Goal: Task Accomplishment & Management: Manage account settings

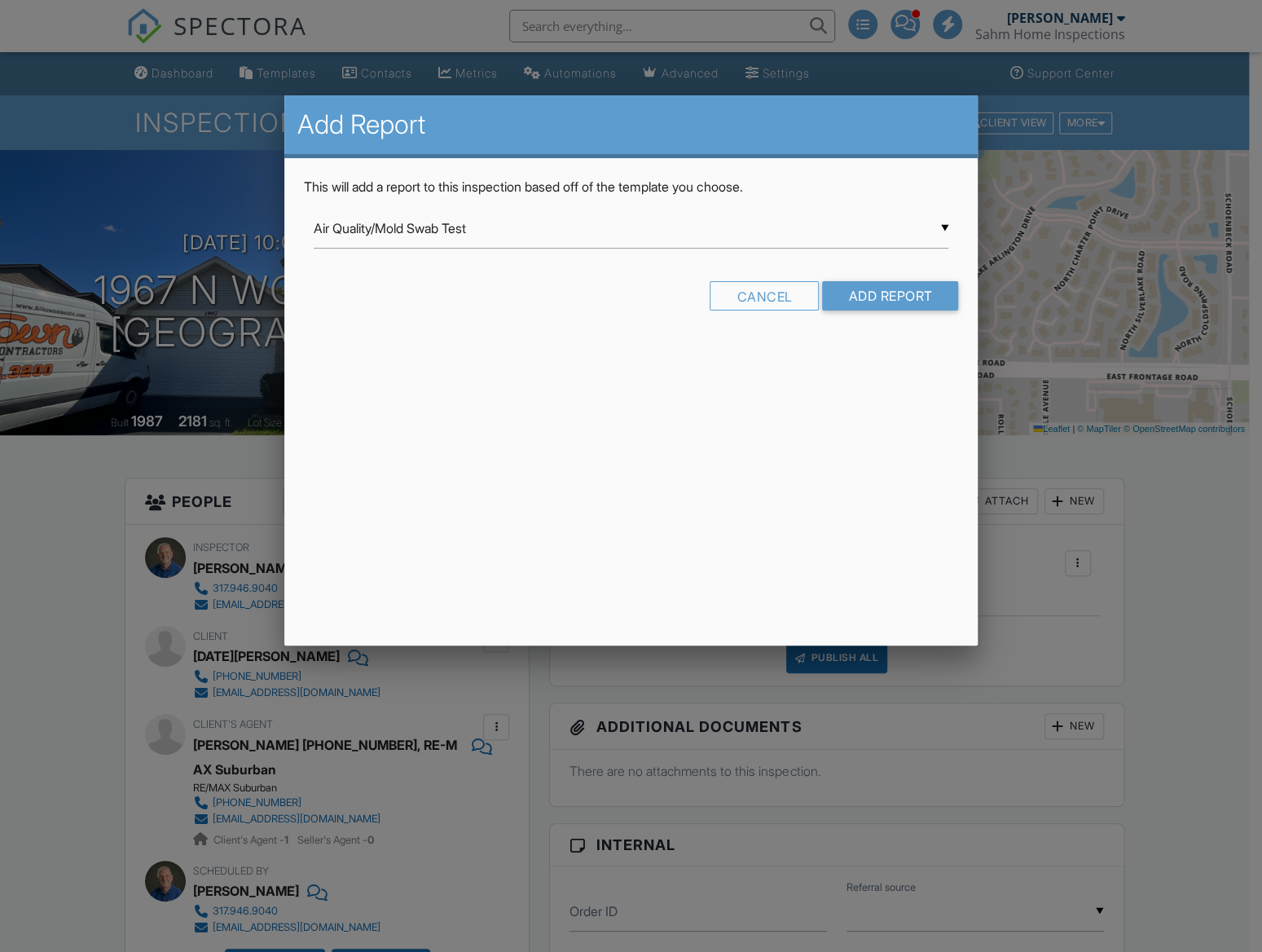
click at [435, 228] on div "▼ Air Quality/Mold Swab Test Air Quality/Mold Swab Test Air Quality/Mold Swab T…" at bounding box center [631, 228] width 636 height 40
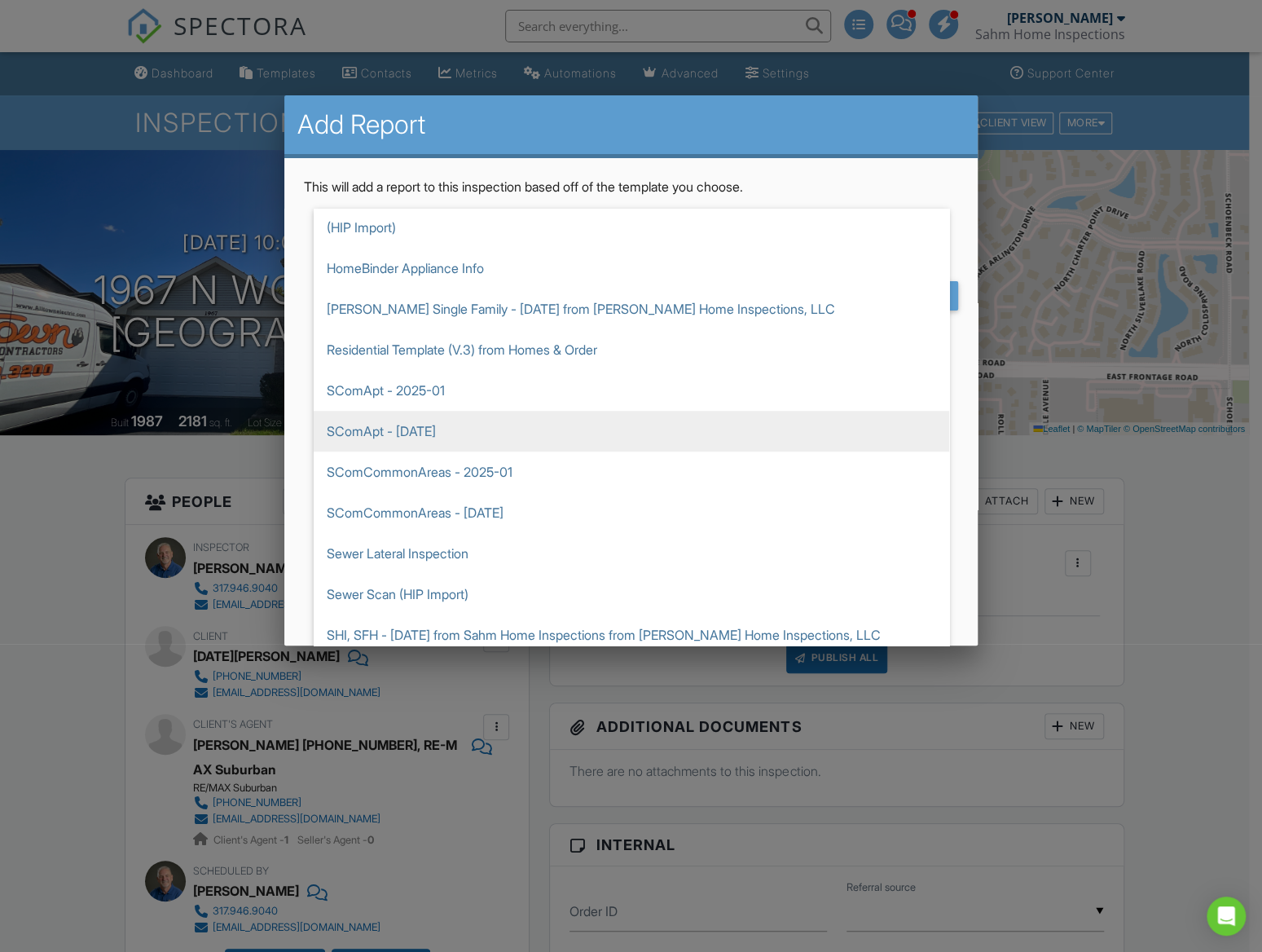
scroll to position [733, 0]
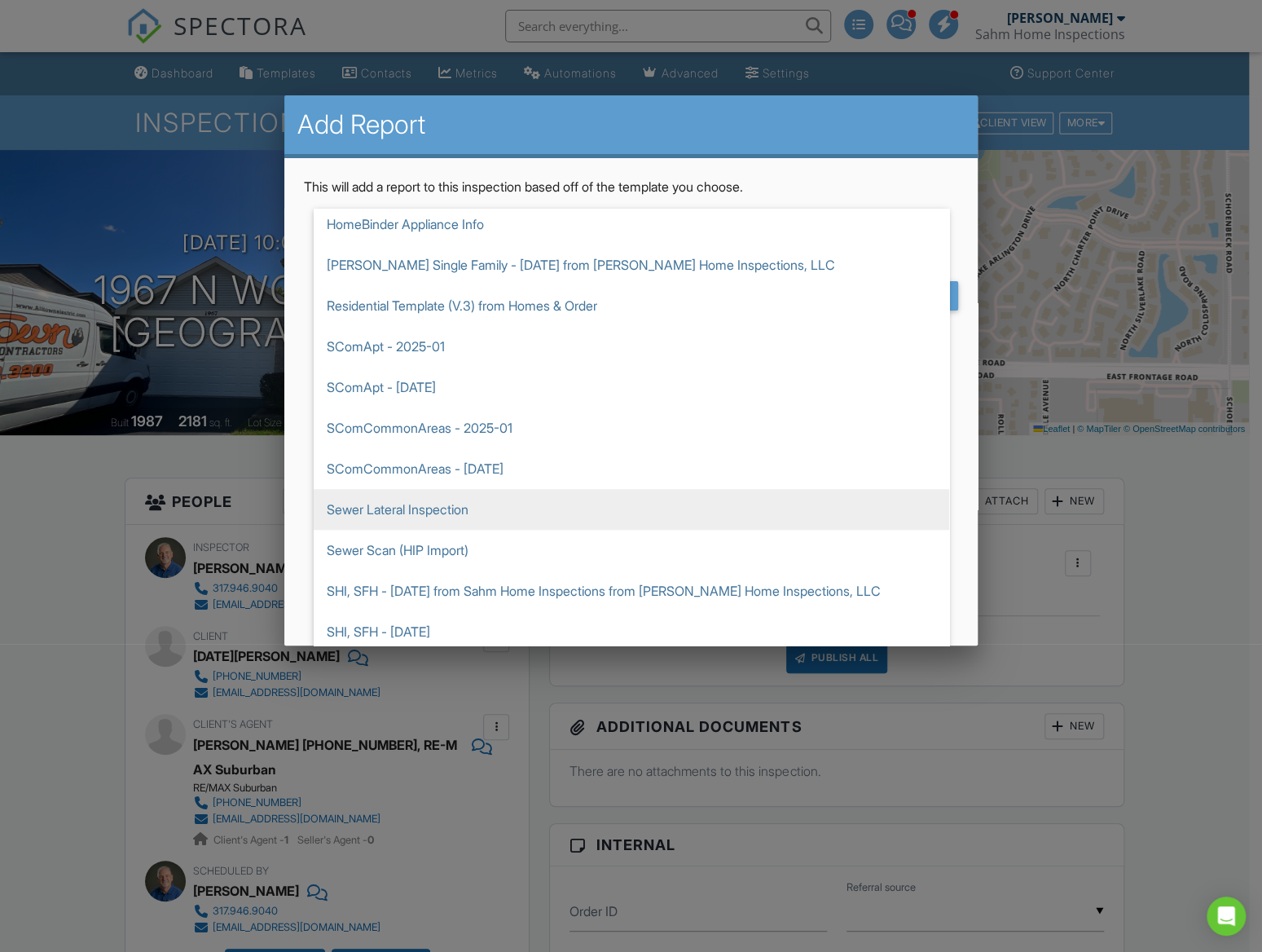
click at [408, 511] on span "Sewer Lateral Inspection" at bounding box center [631, 509] width 636 height 41
type input "Sewer Lateral Inspection"
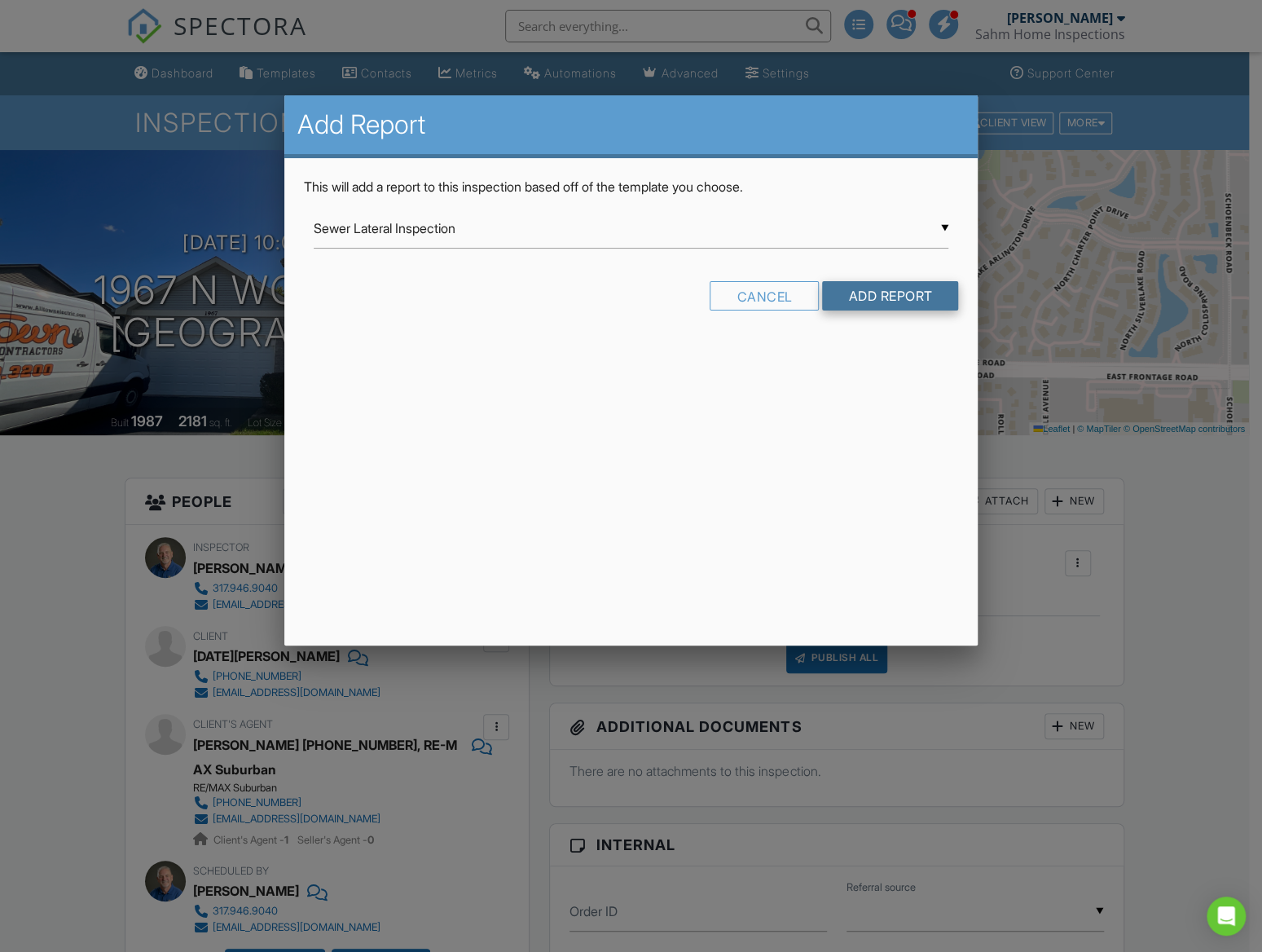
click at [869, 304] on input "Add Report" at bounding box center [891, 296] width 136 height 30
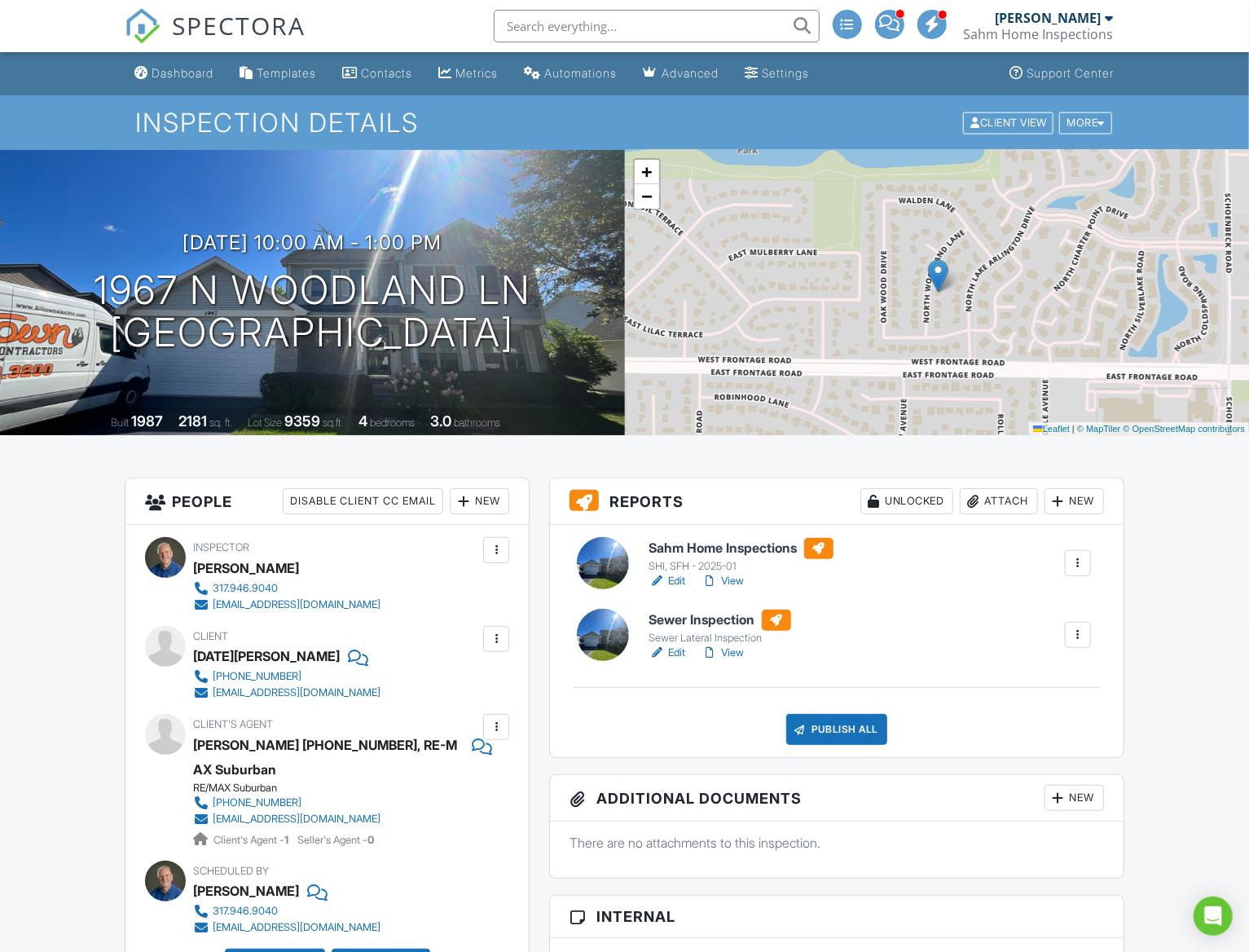
click at [681, 657] on link "Edit" at bounding box center [668, 653] width 37 height 16
click at [830, 728] on div "Publish All" at bounding box center [837, 729] width 102 height 31
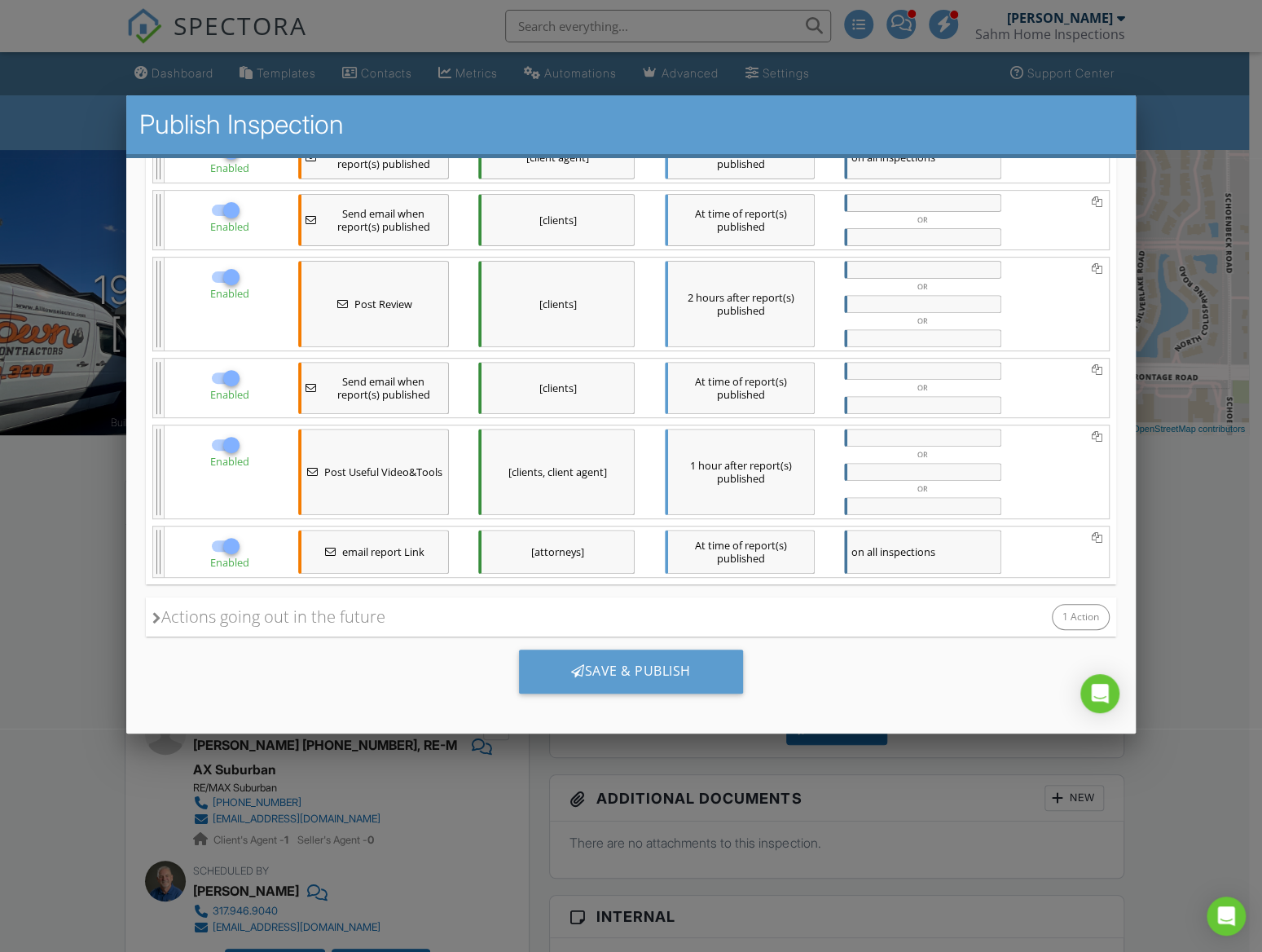
scroll to position [327, 0]
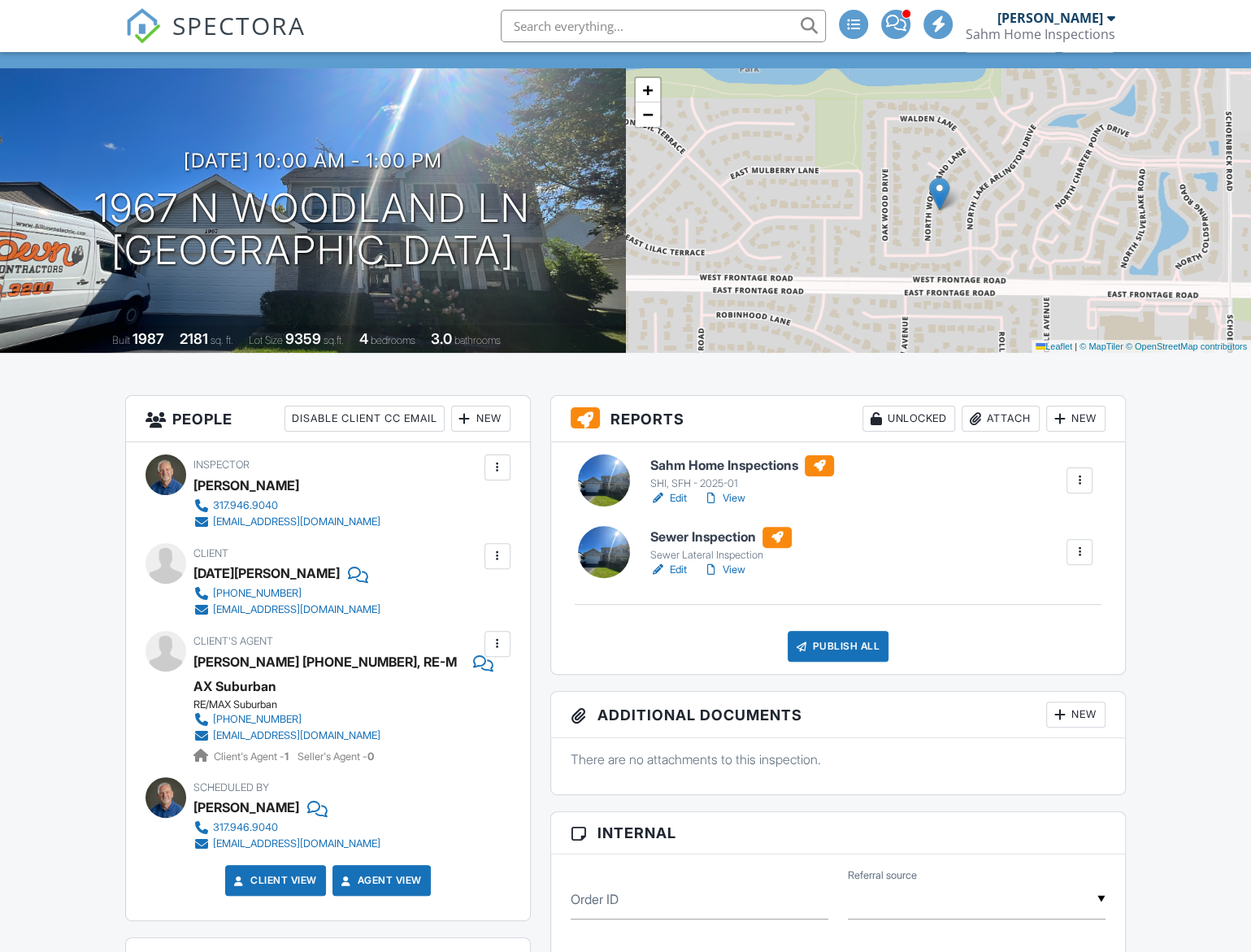
click at [485, 416] on div "New" at bounding box center [480, 419] width 60 height 26
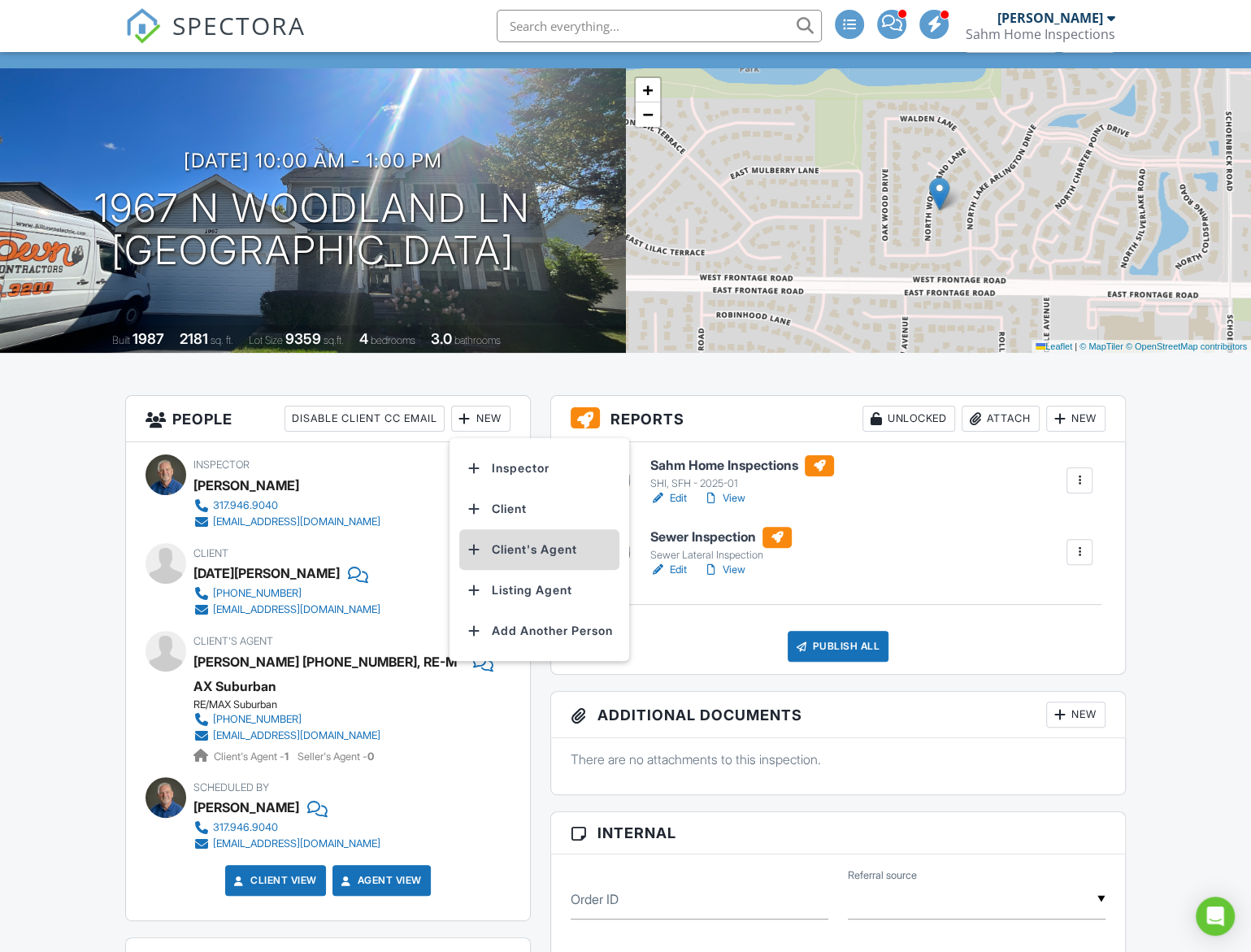
click at [511, 549] on li "Client's Agent" at bounding box center [539, 550] width 160 height 41
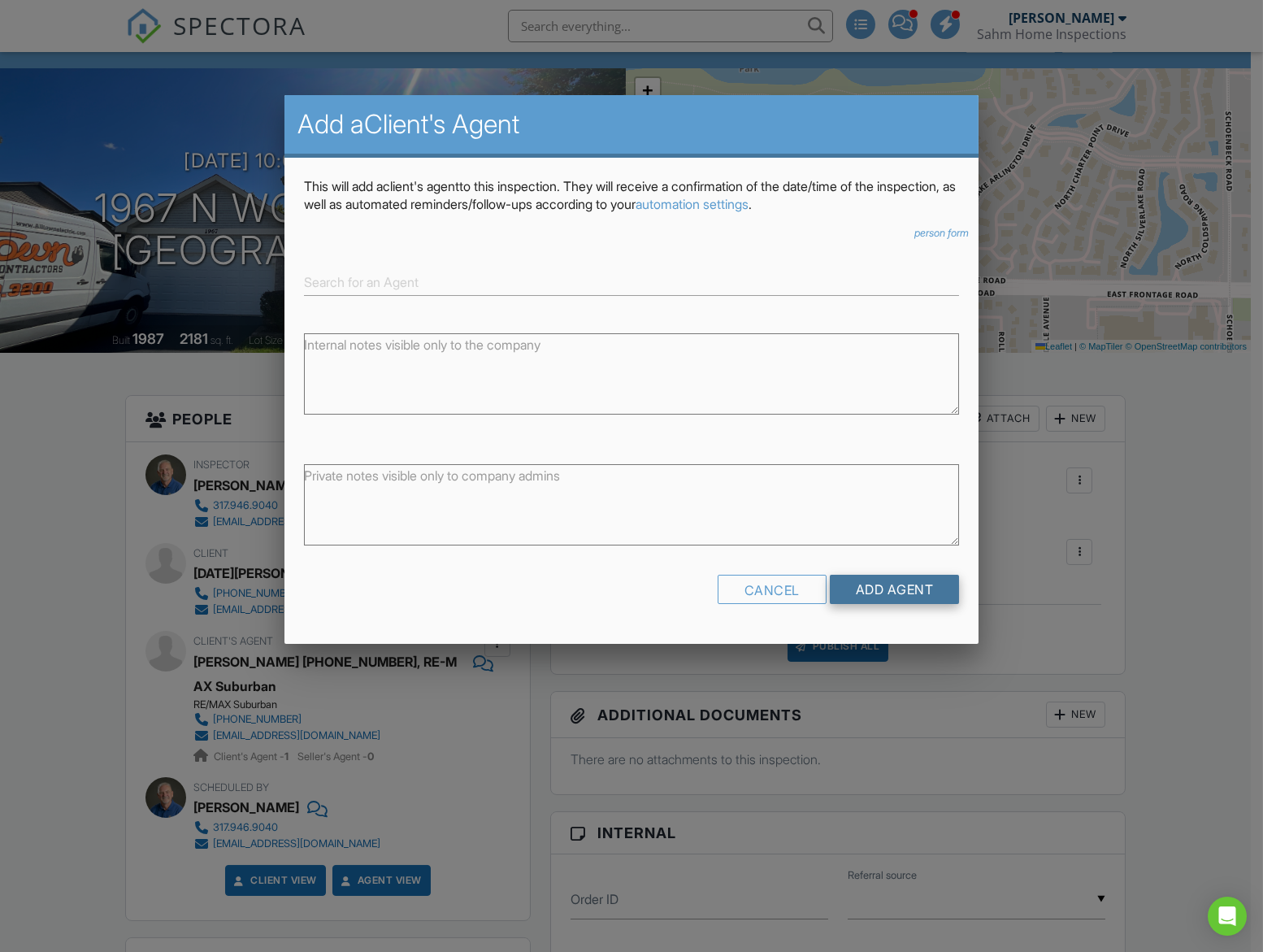
click at [904, 589] on input "Add Agent" at bounding box center [895, 590] width 130 height 29
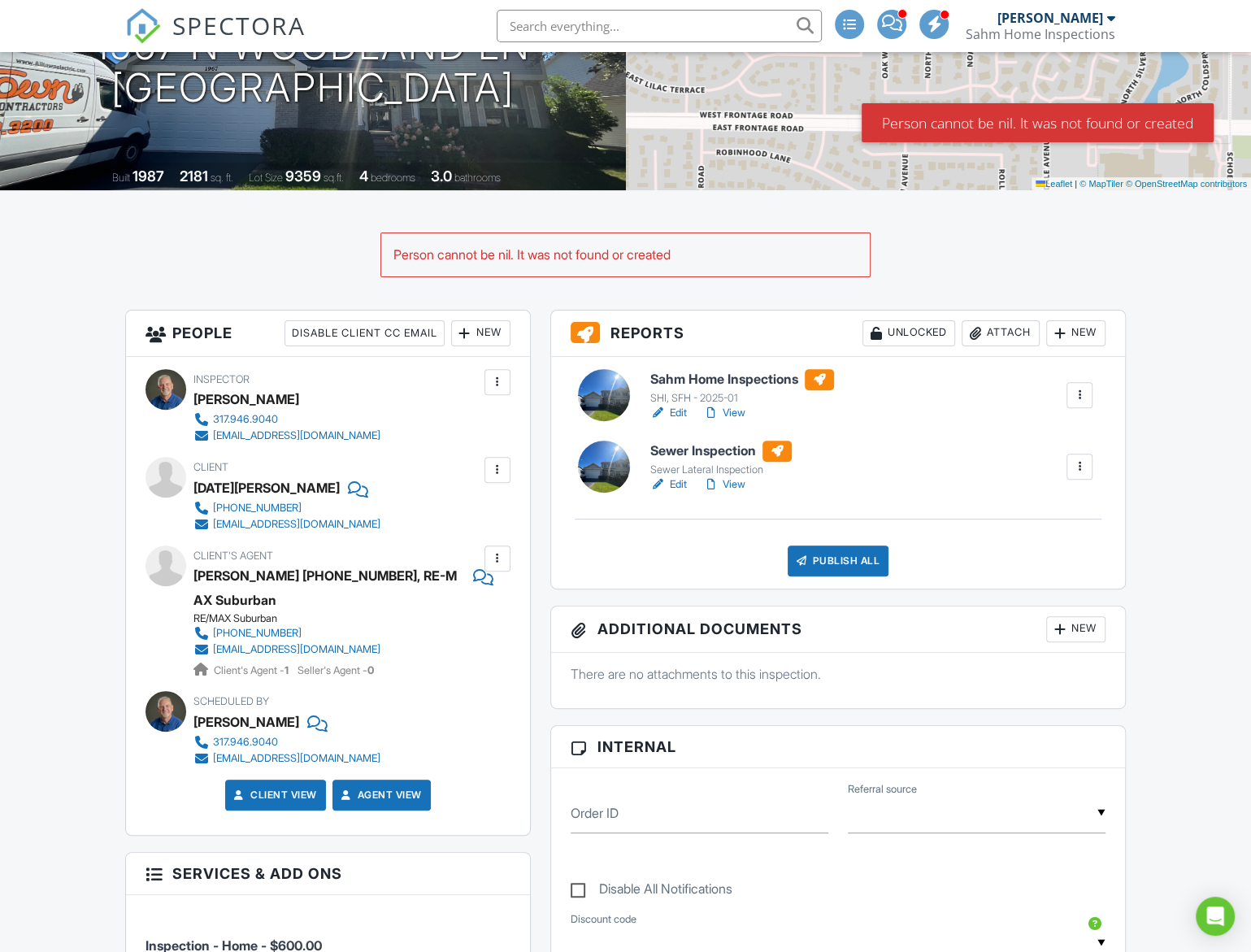
click at [497, 558] on div at bounding box center [497, 559] width 16 height 16
click at [453, 612] on li "Edit" at bounding box center [459, 608] width 83 height 41
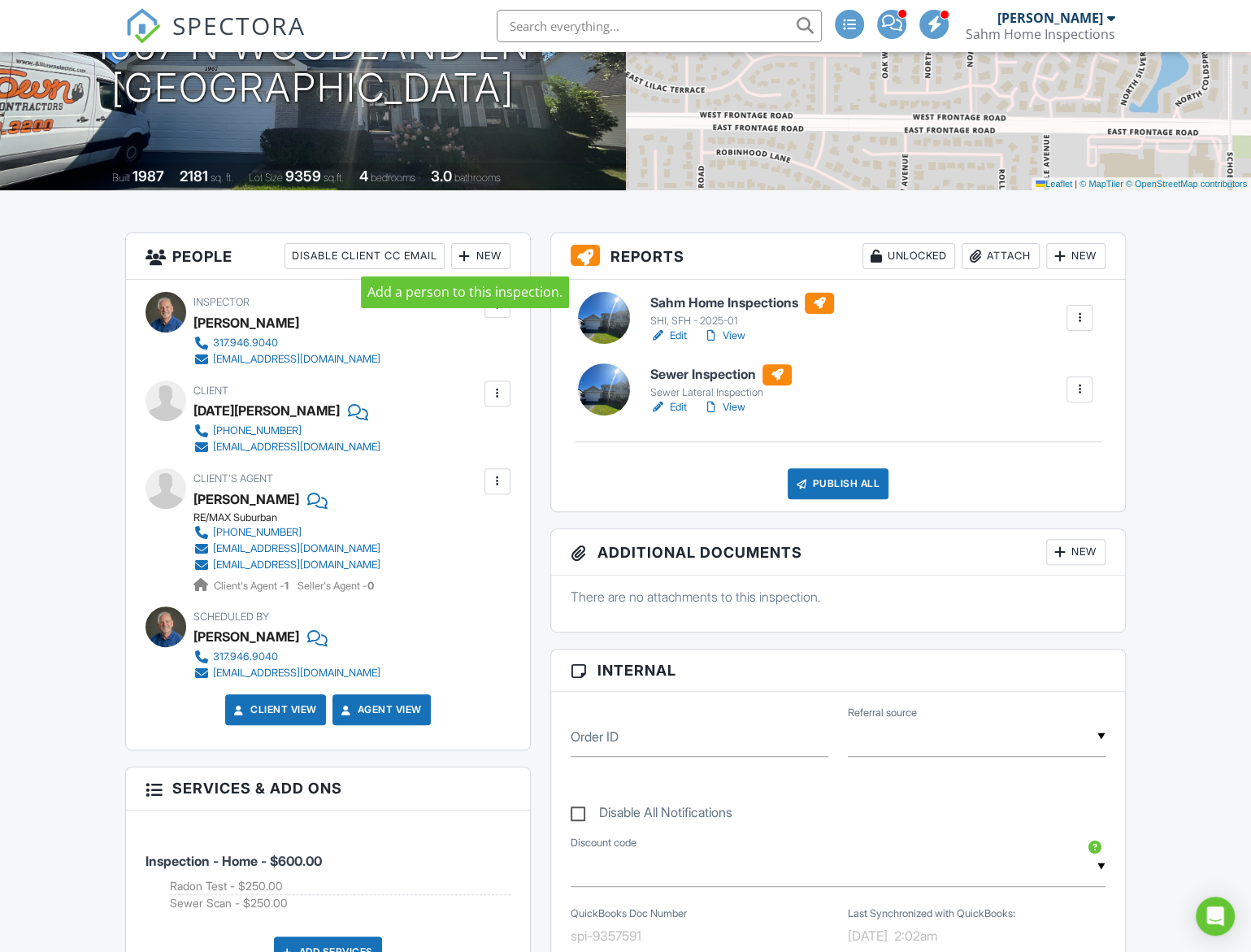
click at [466, 255] on div at bounding box center [465, 256] width 16 height 16
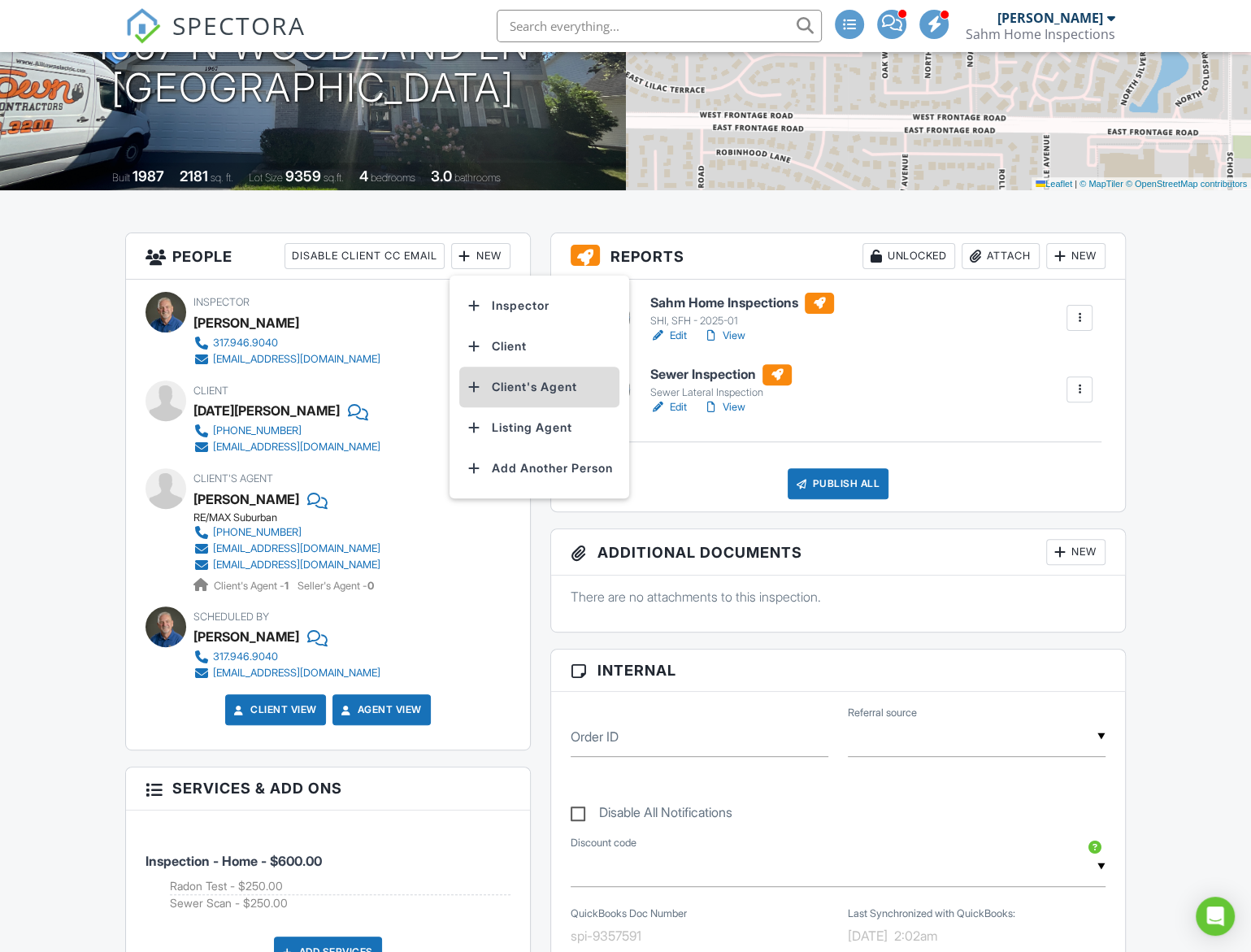
click at [507, 384] on li "Client's Agent" at bounding box center [539, 387] width 160 height 41
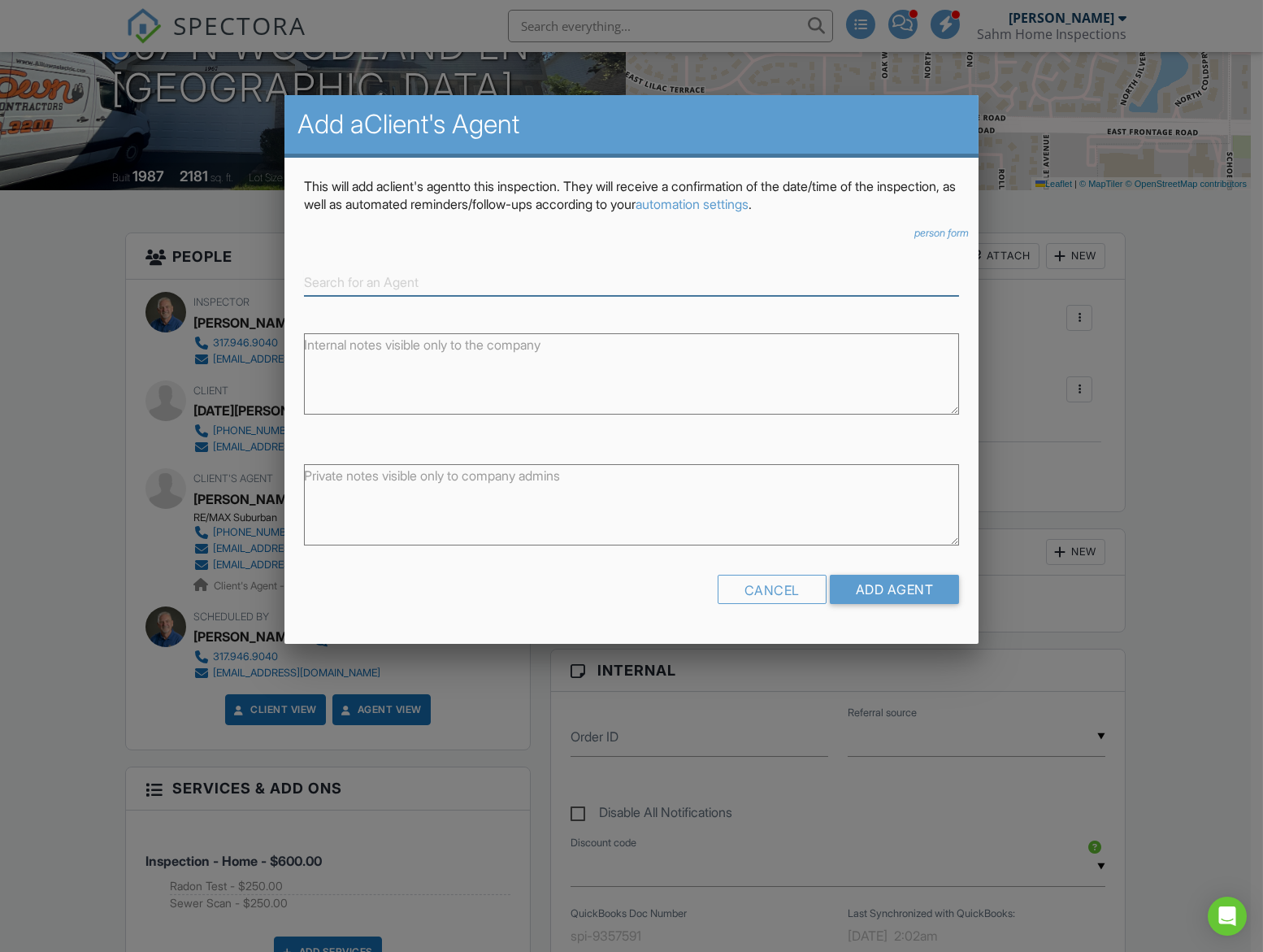
click at [565, 281] on input at bounding box center [632, 282] width 656 height 27
type input "[PERSON_NAME]"
click at [570, 306] on div "No results found. Click here to input contact details for agent." at bounding box center [632, 308] width 648 height 18
click at [457, 308] on div "No results found. Click here to input contact details for agent." at bounding box center [632, 308] width 648 height 18
click at [396, 308] on div "No results found. Click here to input contact details for agent." at bounding box center [632, 308] width 648 height 18
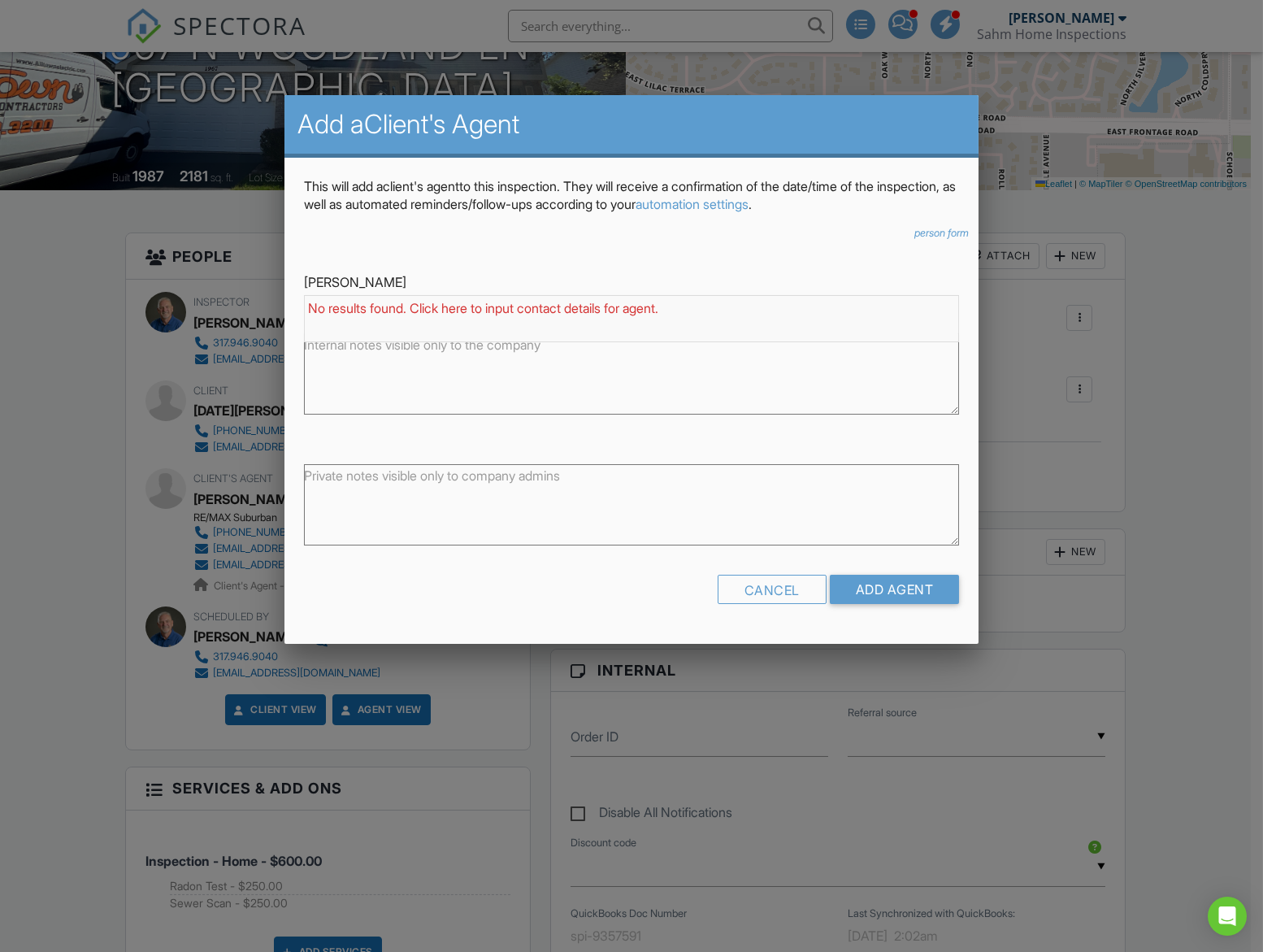
click at [636, 310] on div "No results found. Click here to input contact details for agent." at bounding box center [632, 308] width 648 height 18
click at [679, 307] on div "No results found. Click here to input contact details for agent." at bounding box center [632, 308] width 648 height 18
click at [927, 598] on input "Add Agent" at bounding box center [895, 590] width 130 height 29
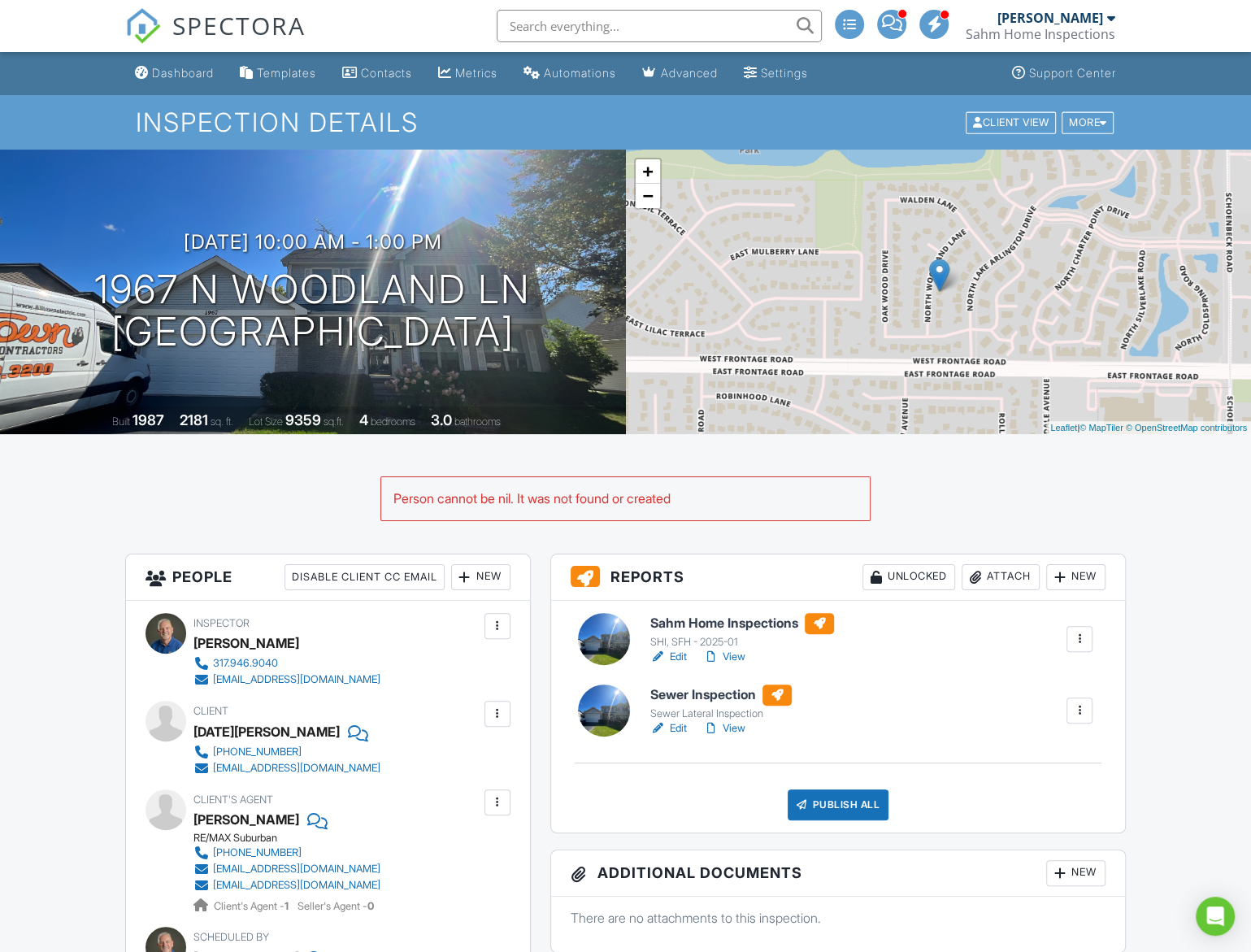
click at [494, 803] on div at bounding box center [497, 802] width 16 height 16
click at [471, 896] on li "Remove" at bounding box center [459, 892] width 83 height 41
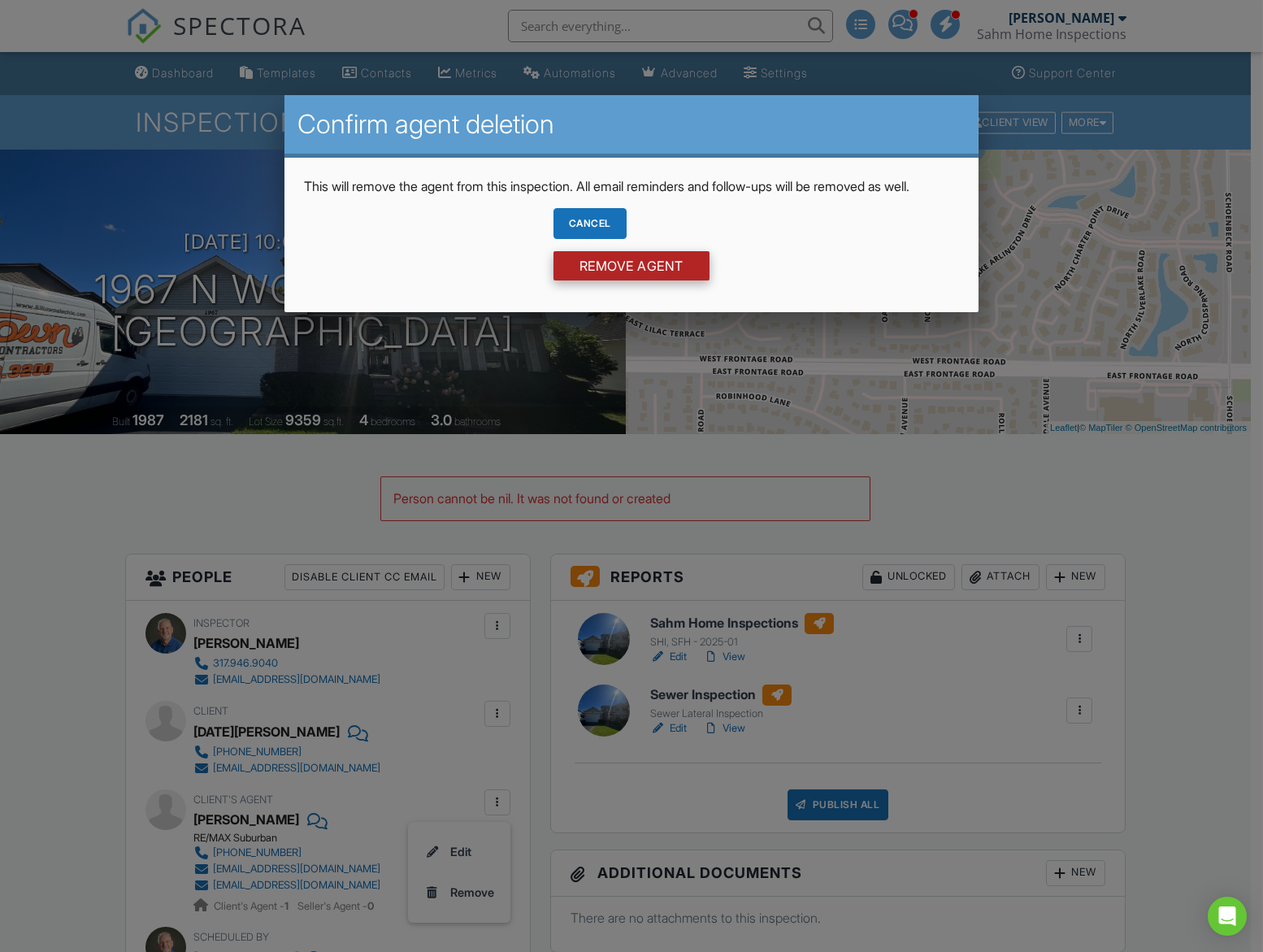
click at [657, 262] on input "Remove Agent" at bounding box center [632, 266] width 156 height 29
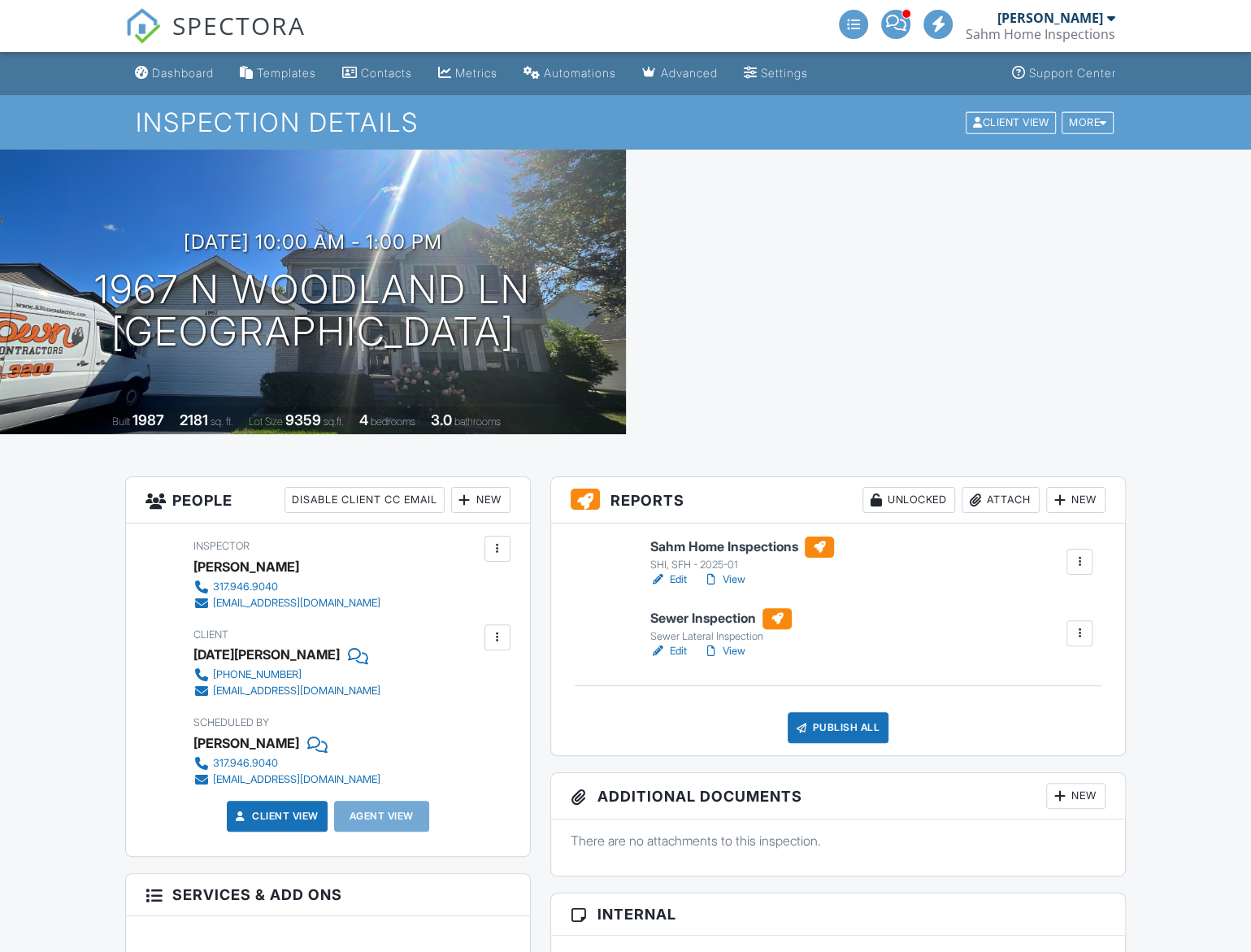
click at [493, 498] on div "New" at bounding box center [480, 500] width 60 height 26
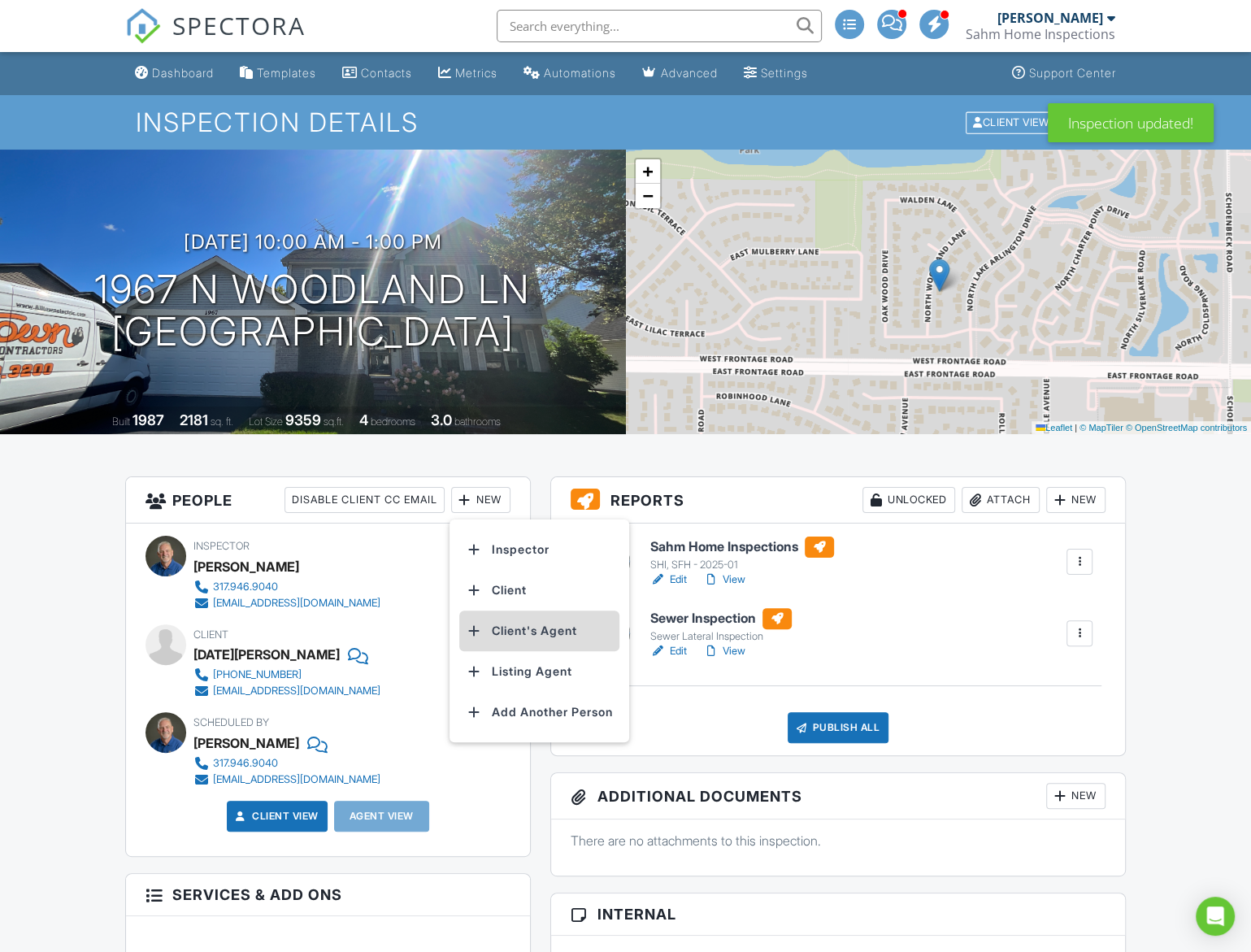
click at [502, 629] on li "Client's Agent" at bounding box center [539, 631] width 160 height 41
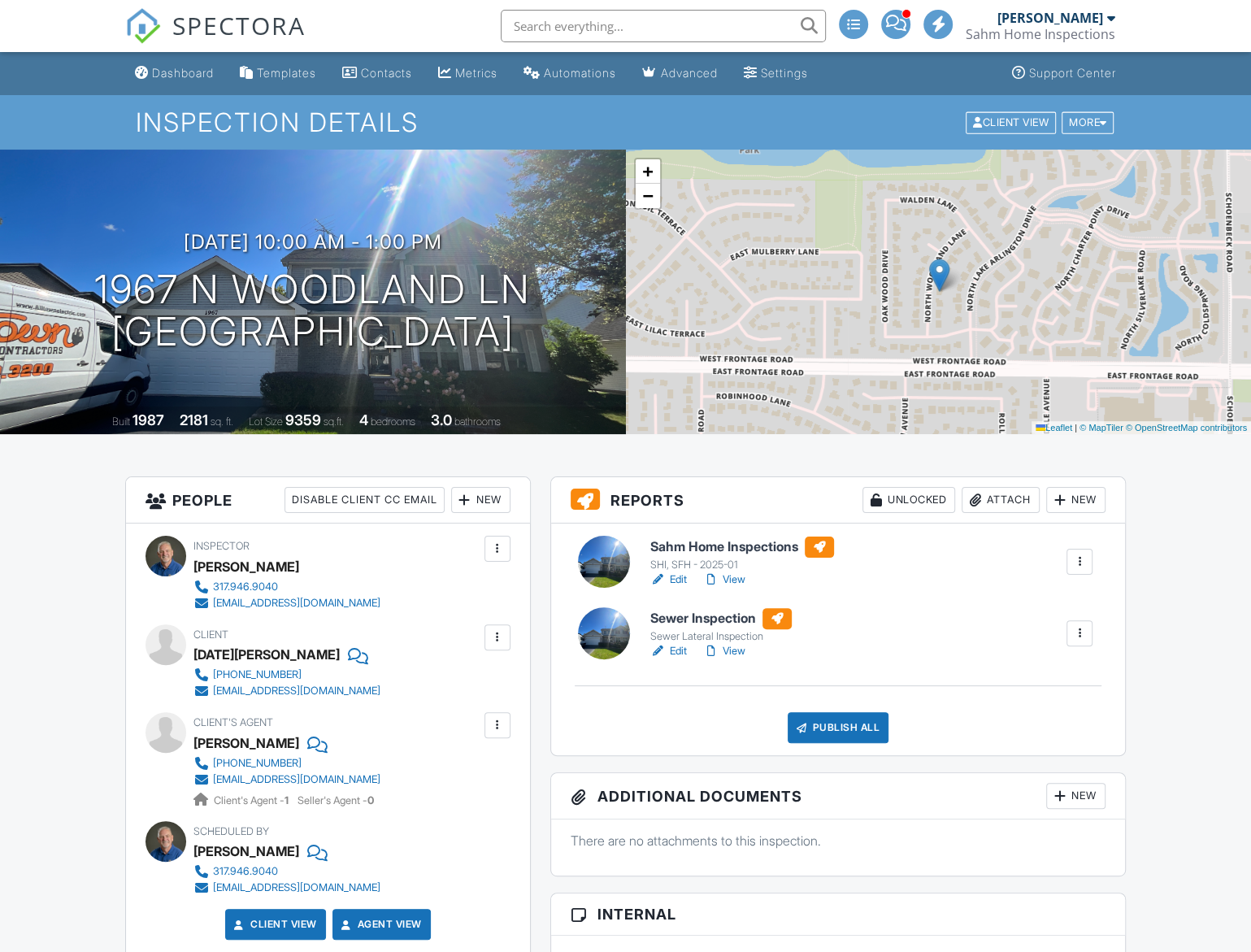
click at [475, 498] on div "New" at bounding box center [480, 500] width 60 height 26
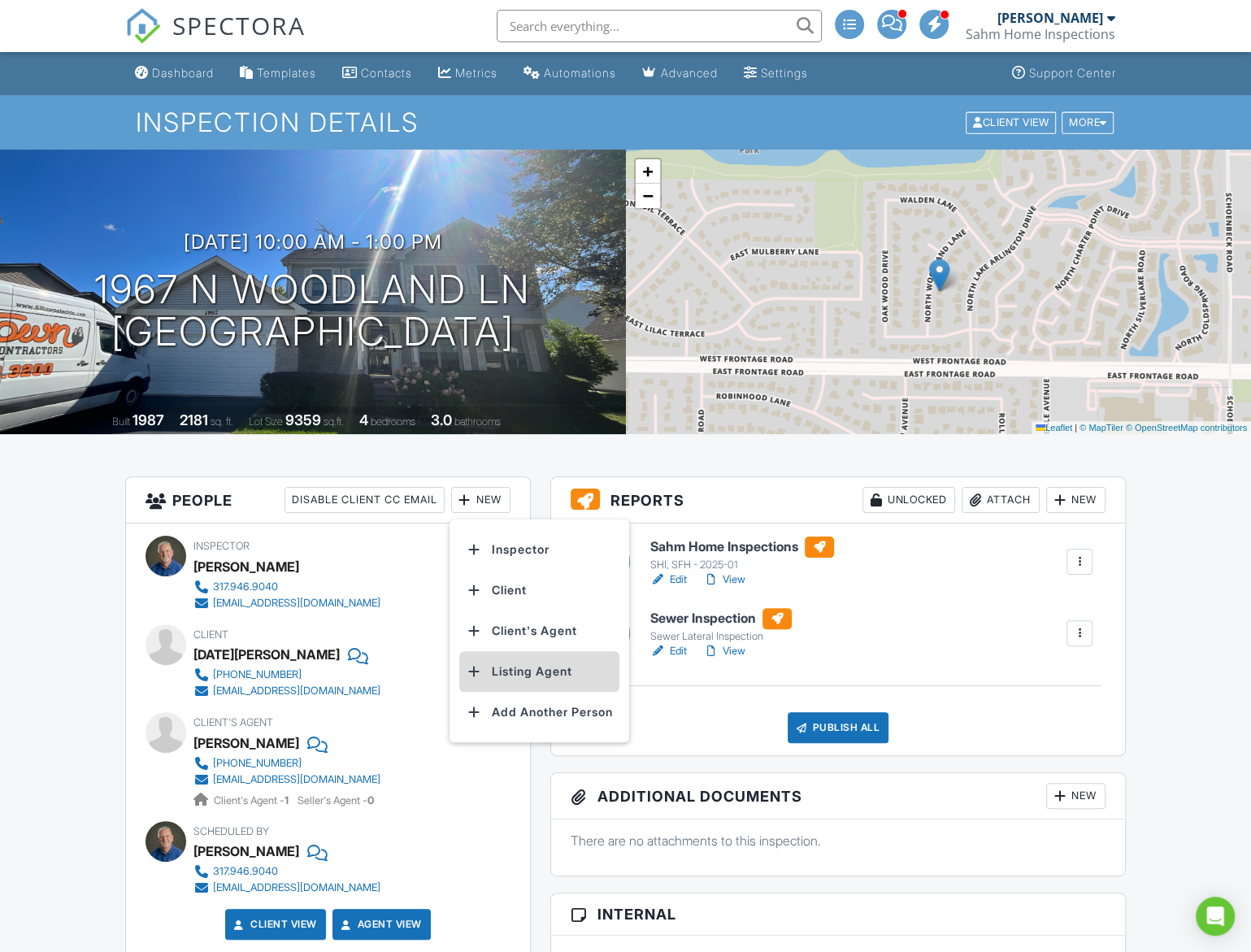
click at [551, 672] on li "Listing Agent" at bounding box center [539, 671] width 160 height 41
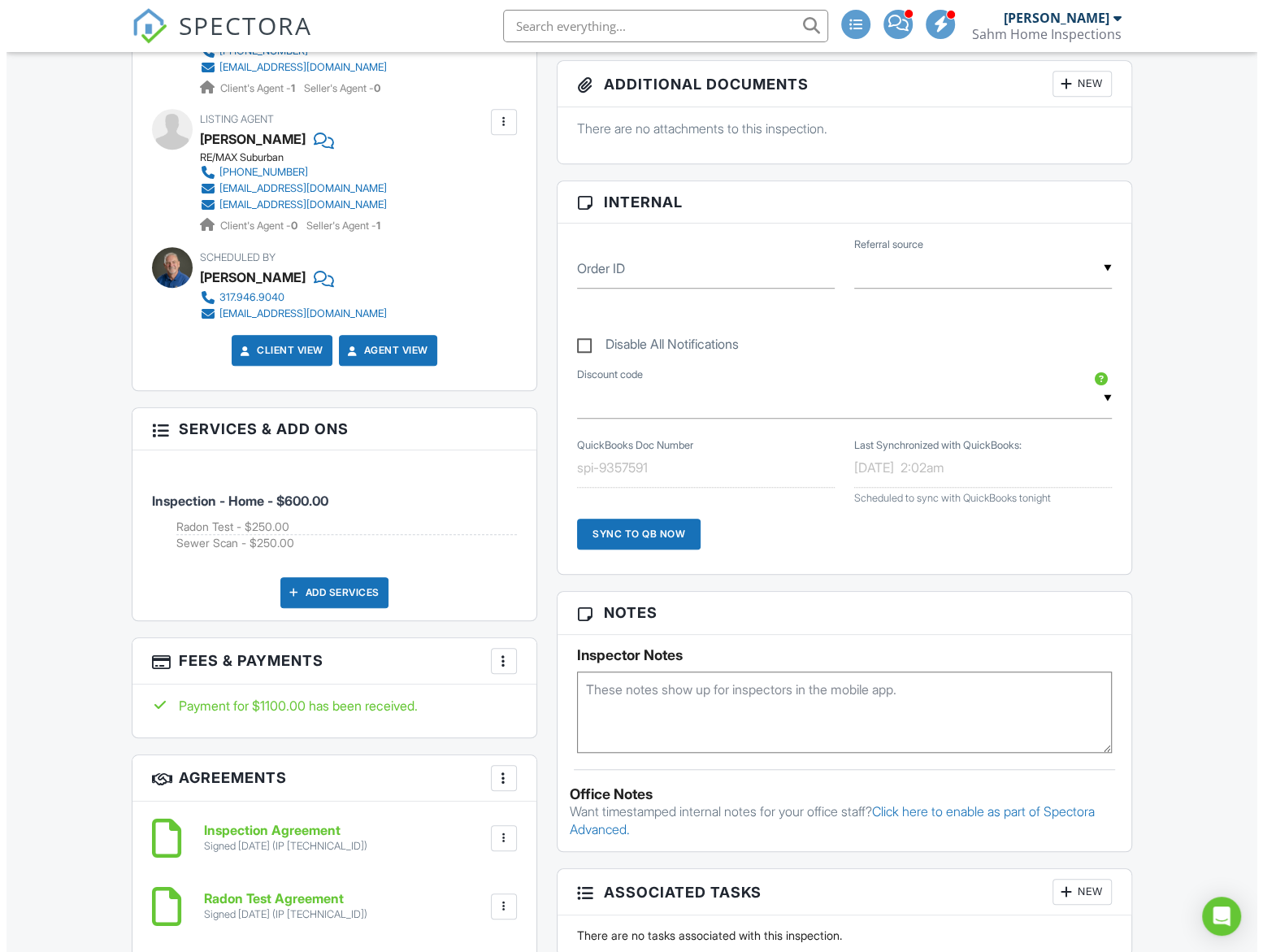
scroll to position [143, 0]
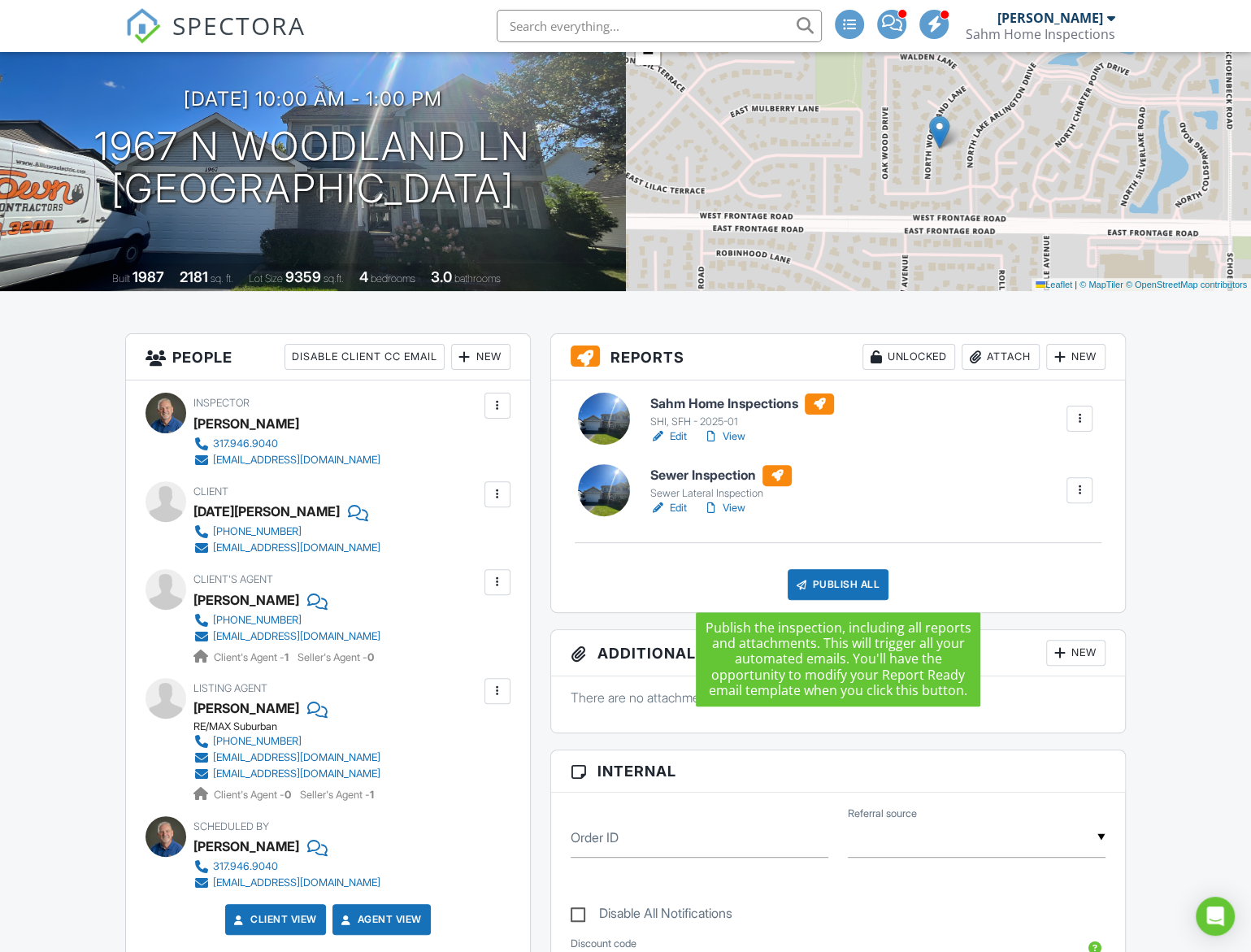
click at [844, 585] on div "Publish All" at bounding box center [839, 585] width 101 height 31
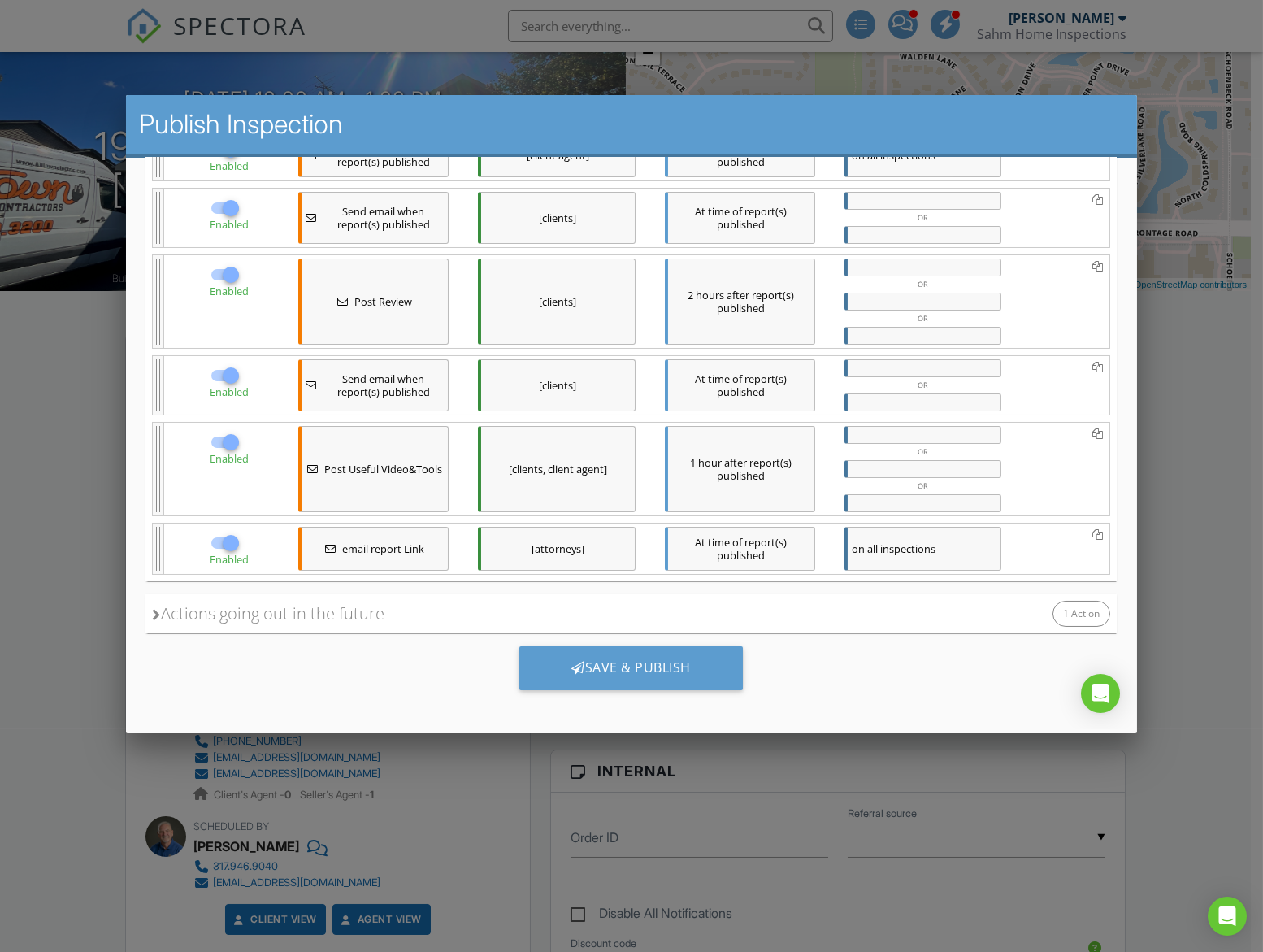
scroll to position [325, 0]
click at [686, 659] on div "Save & Publish" at bounding box center [631, 667] width 223 height 44
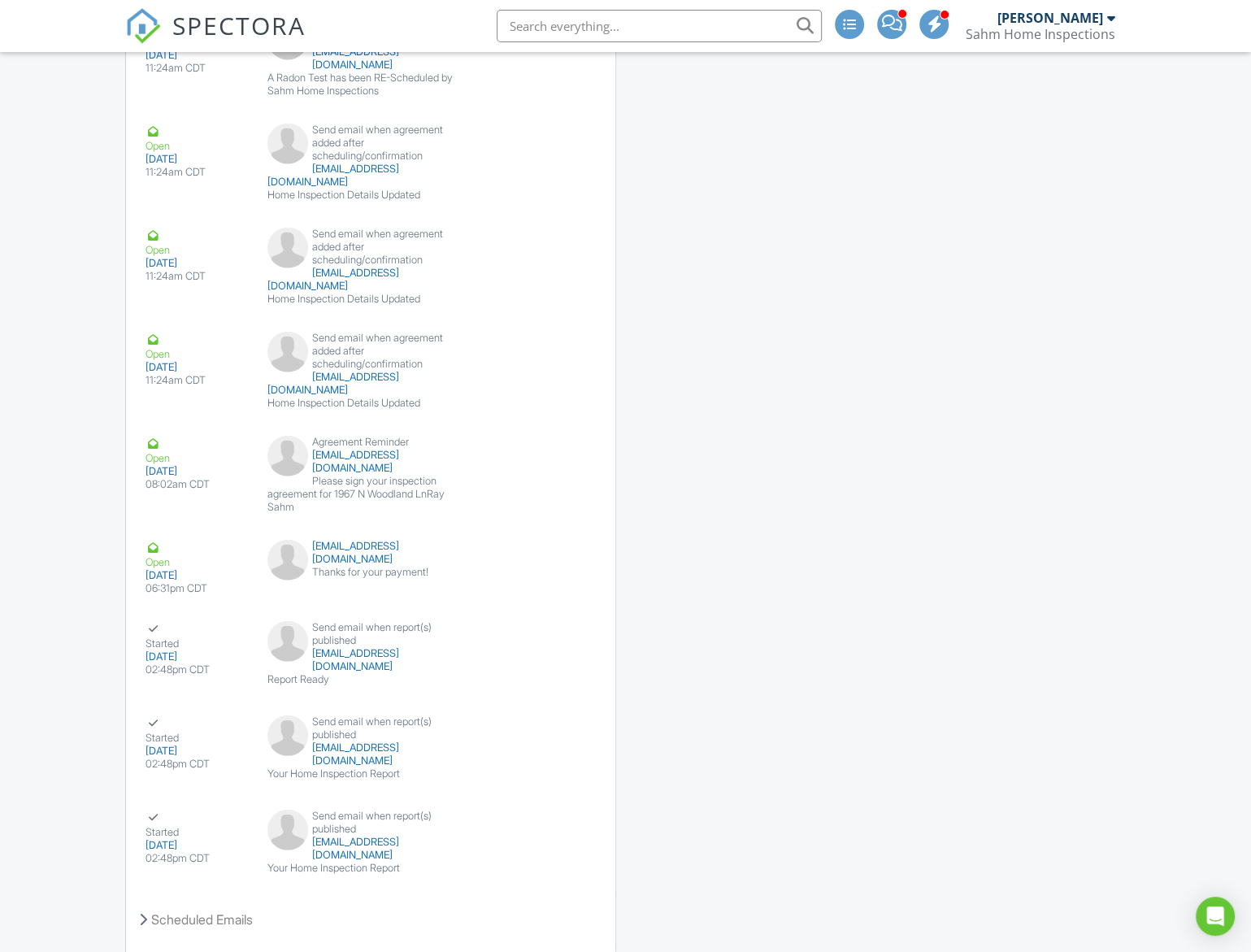
scroll to position [3159, 0]
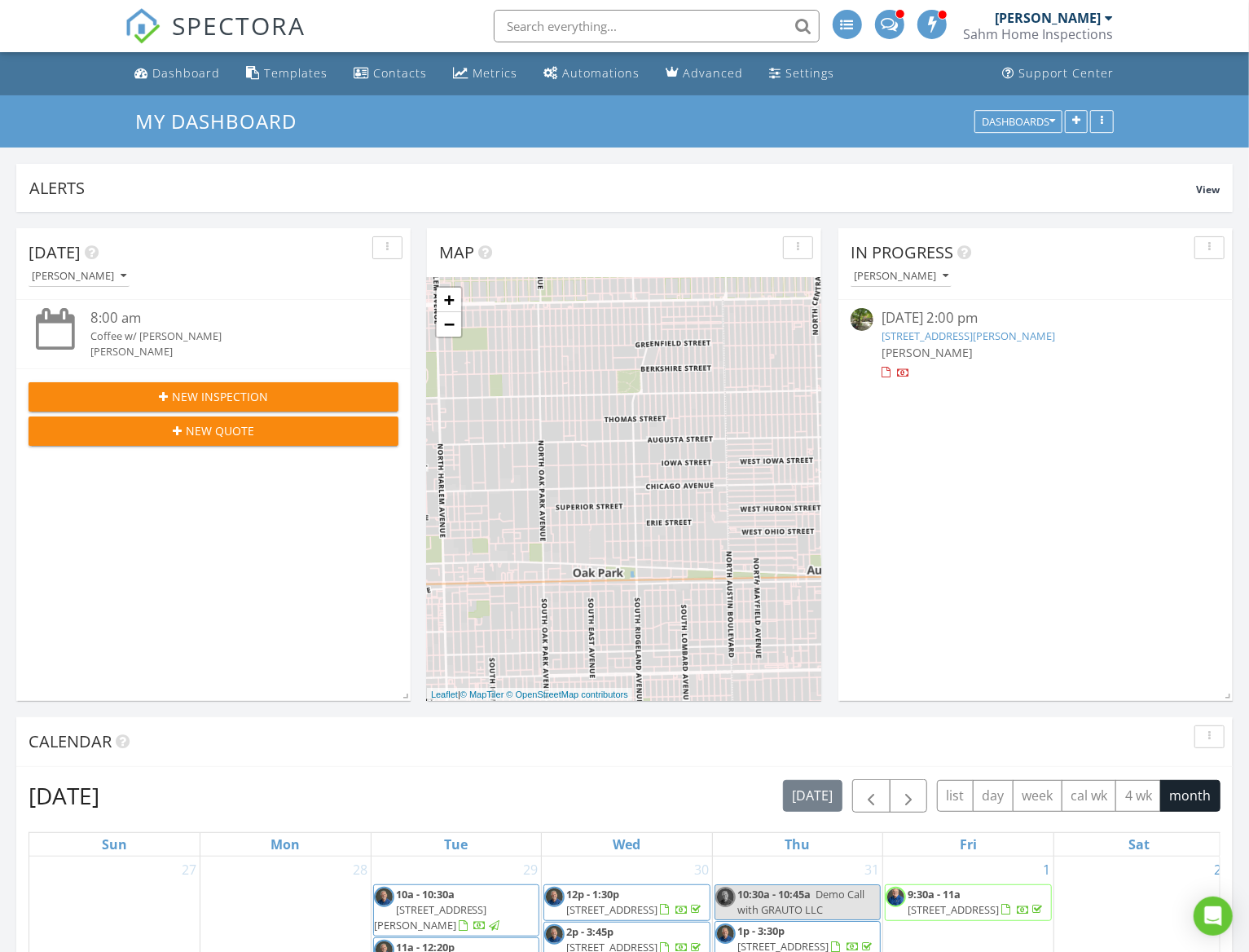
scroll to position [7, 7]
click at [992, 341] on link "2855 N Wolcott Ave B, Chicago, IL 60657" at bounding box center [969, 335] width 174 height 15
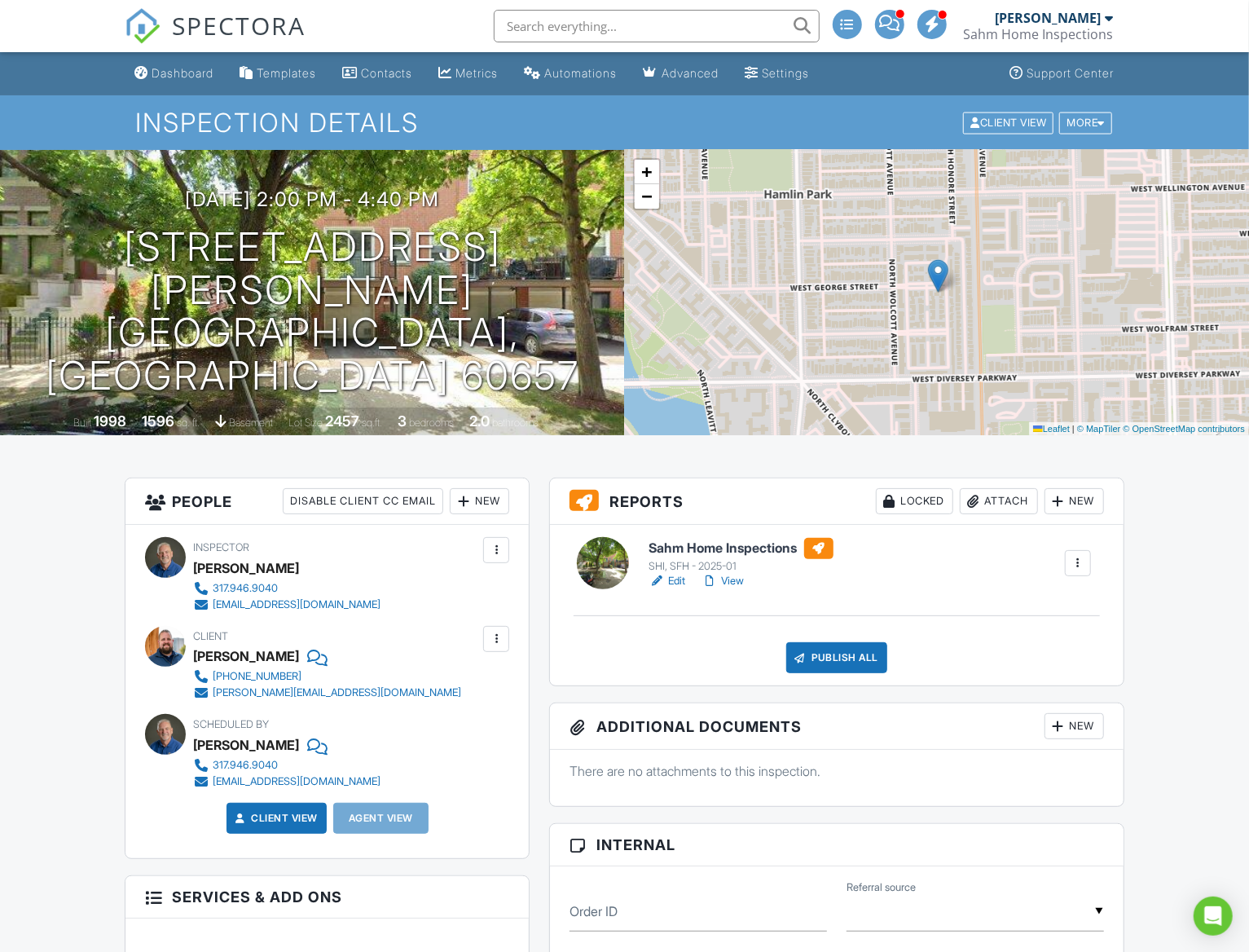
click at [677, 578] on link "Edit" at bounding box center [668, 581] width 37 height 16
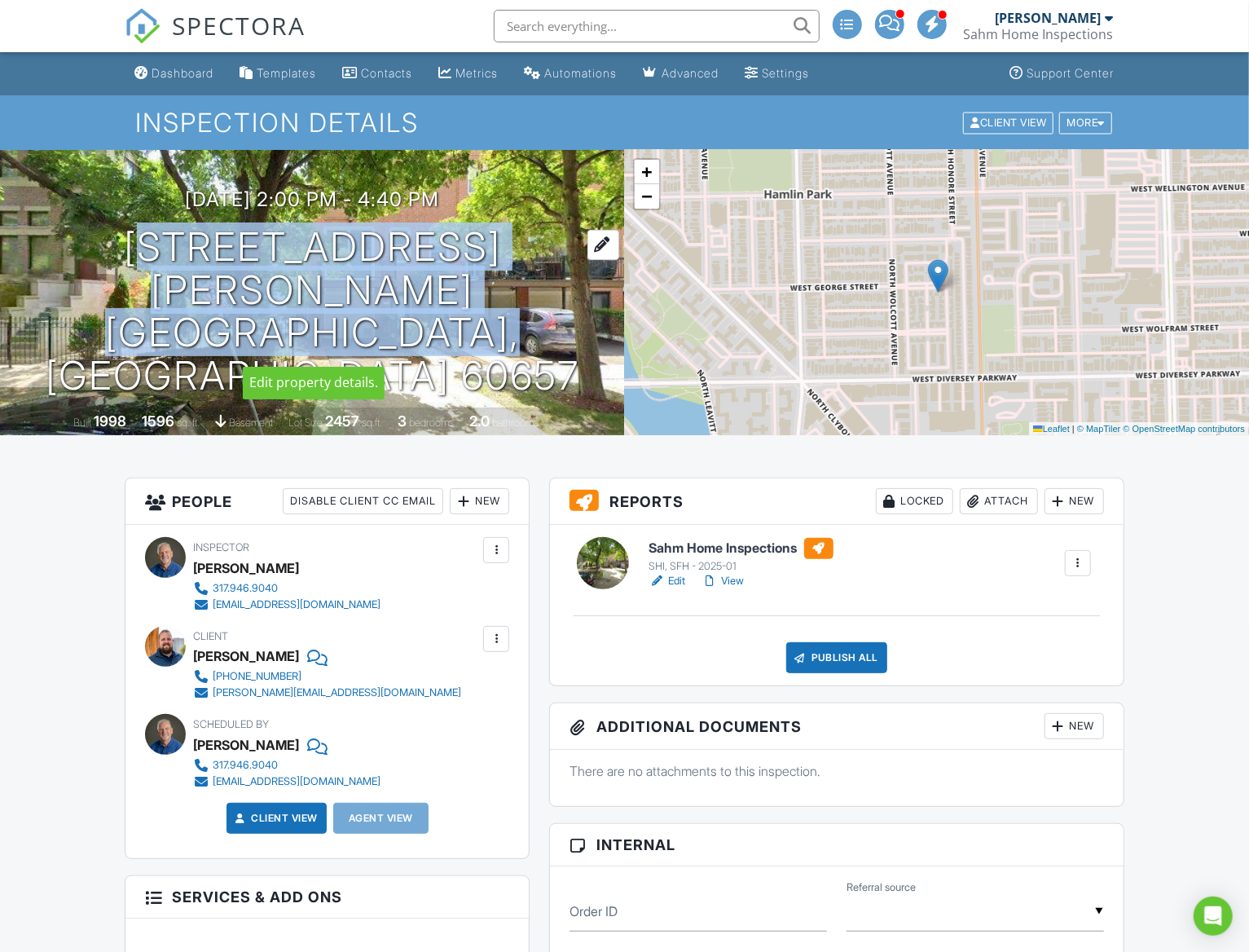
drag, startPoint x: 62, startPoint y: 292, endPoint x: 499, endPoint y: 330, distance: 438.6
click at [499, 330] on div "08/27/2025 2:00 pm - 4:40 pm 2855 N Wolcott Ave B Chicago, IL 60657" at bounding box center [312, 293] width 625 height 209
copy h1 "2855 N Wolcott Ave B Chicago, IL 60657"
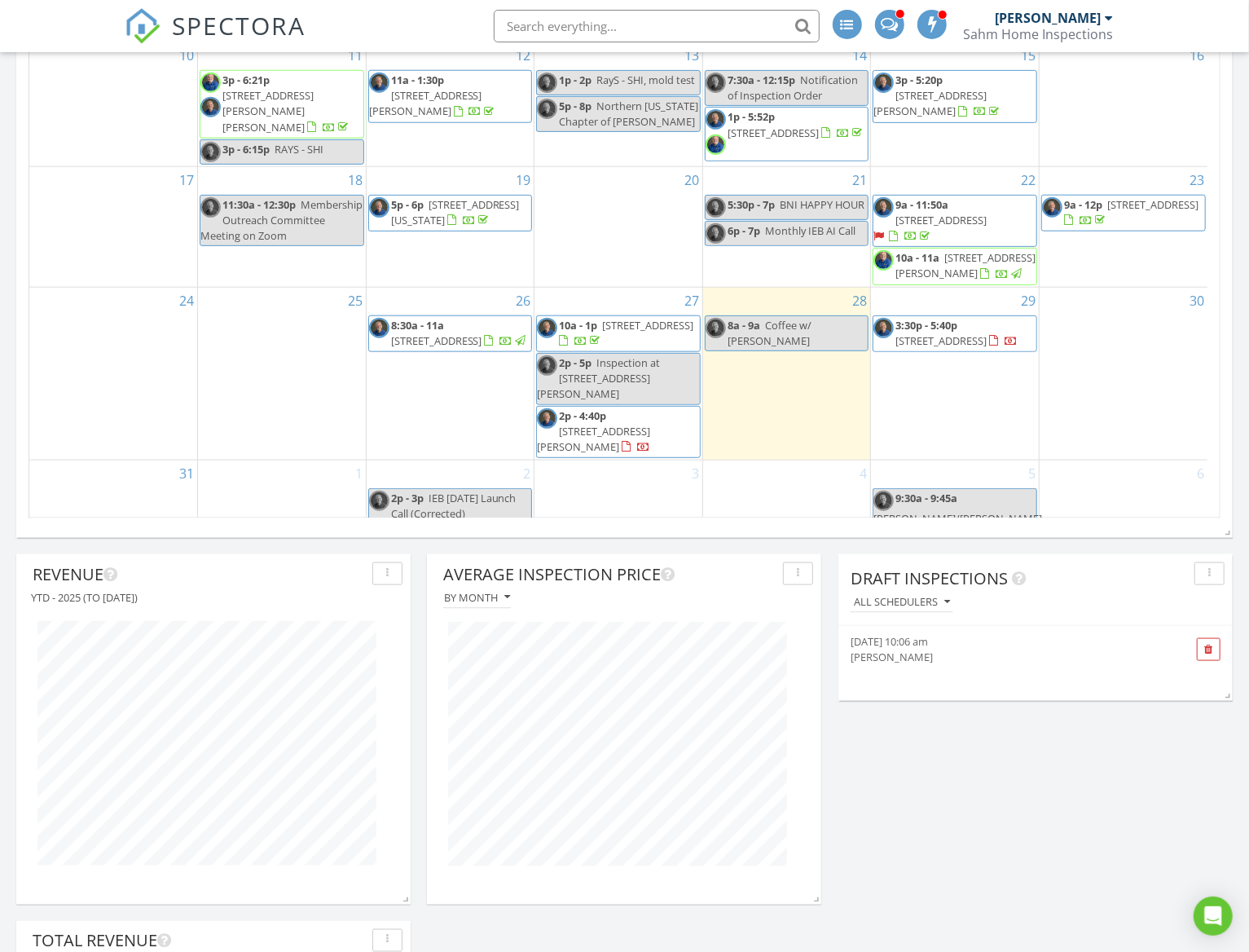
scroll to position [229, 0]
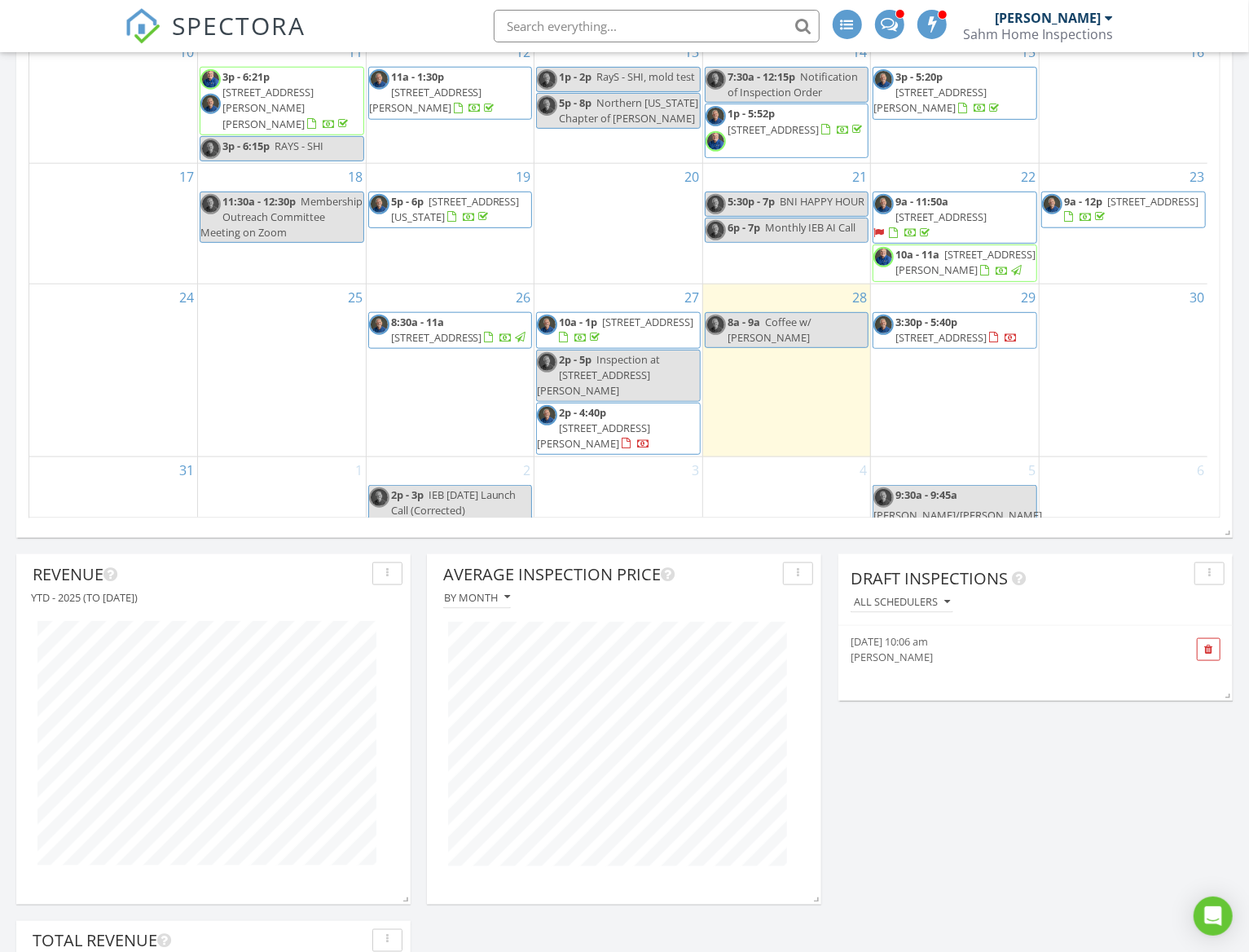
click at [445, 344] on span "15522 Dearborn St, South Holland 60473" at bounding box center [436, 337] width 91 height 15
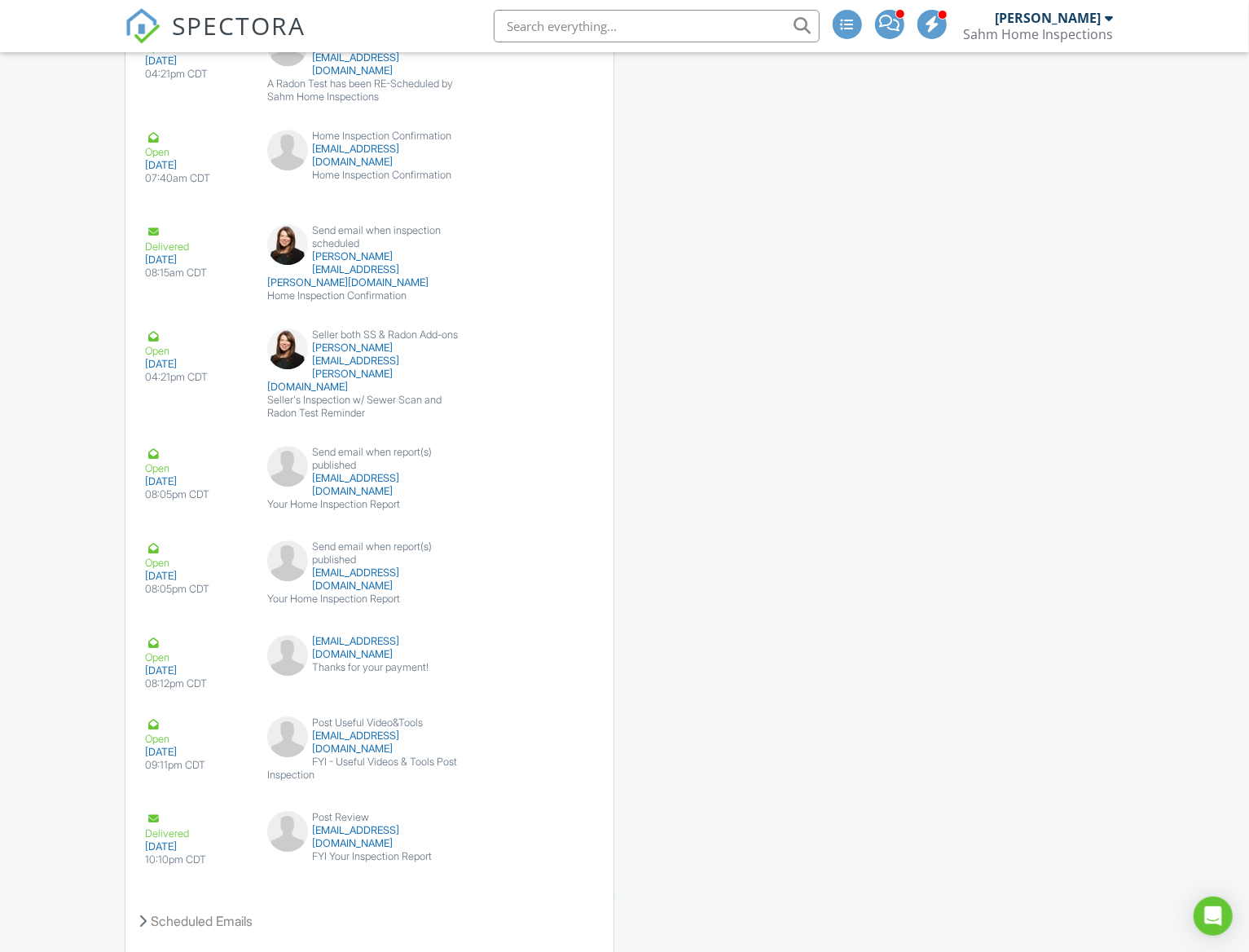
scroll to position [2653, 0]
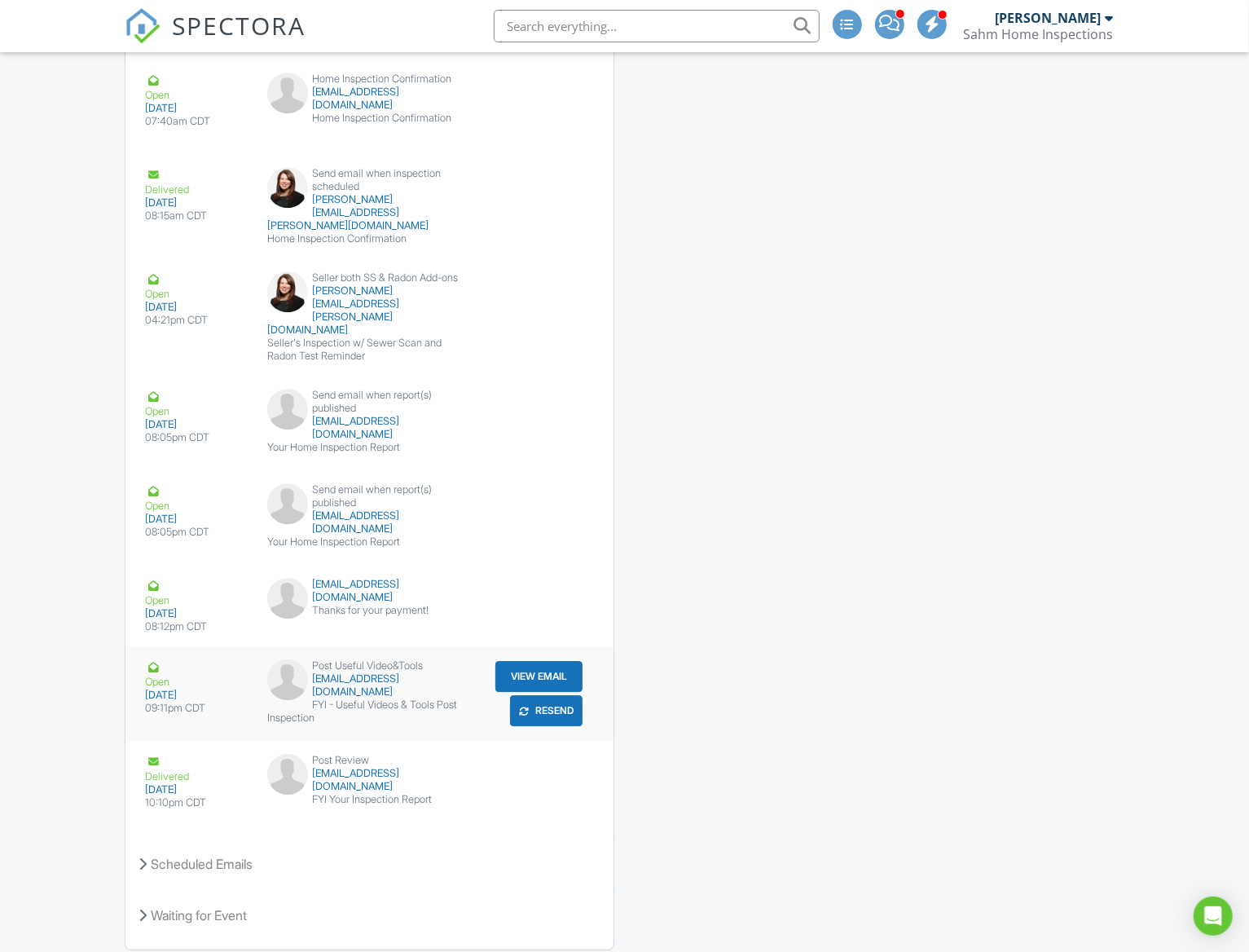
click at [163, 659] on div "Open" at bounding box center [196, 674] width 103 height 30
click at [538, 661] on button "View Email" at bounding box center [539, 676] width 87 height 31
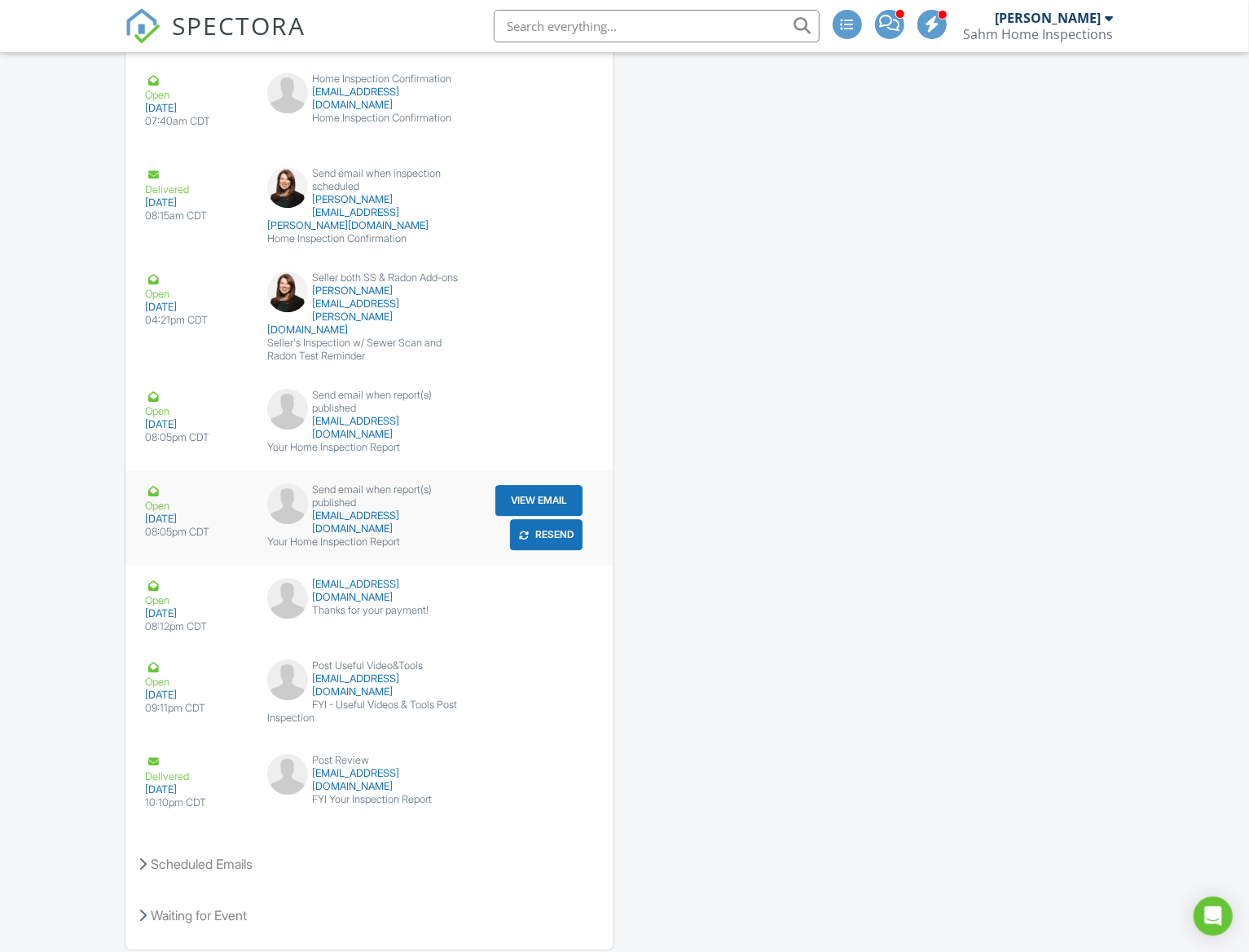
click at [522, 485] on button "View Email" at bounding box center [539, 500] width 87 height 31
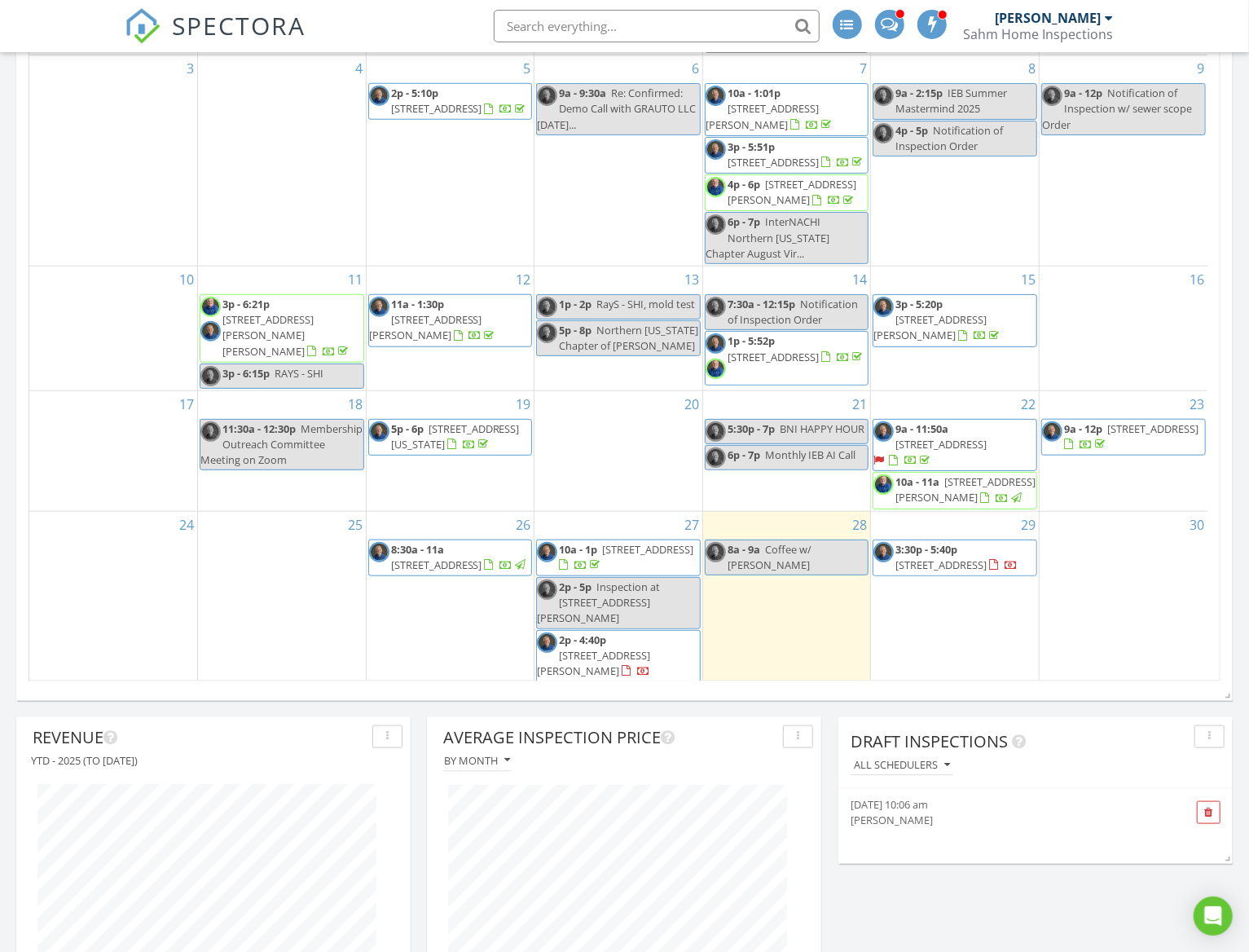
scroll to position [229, 0]
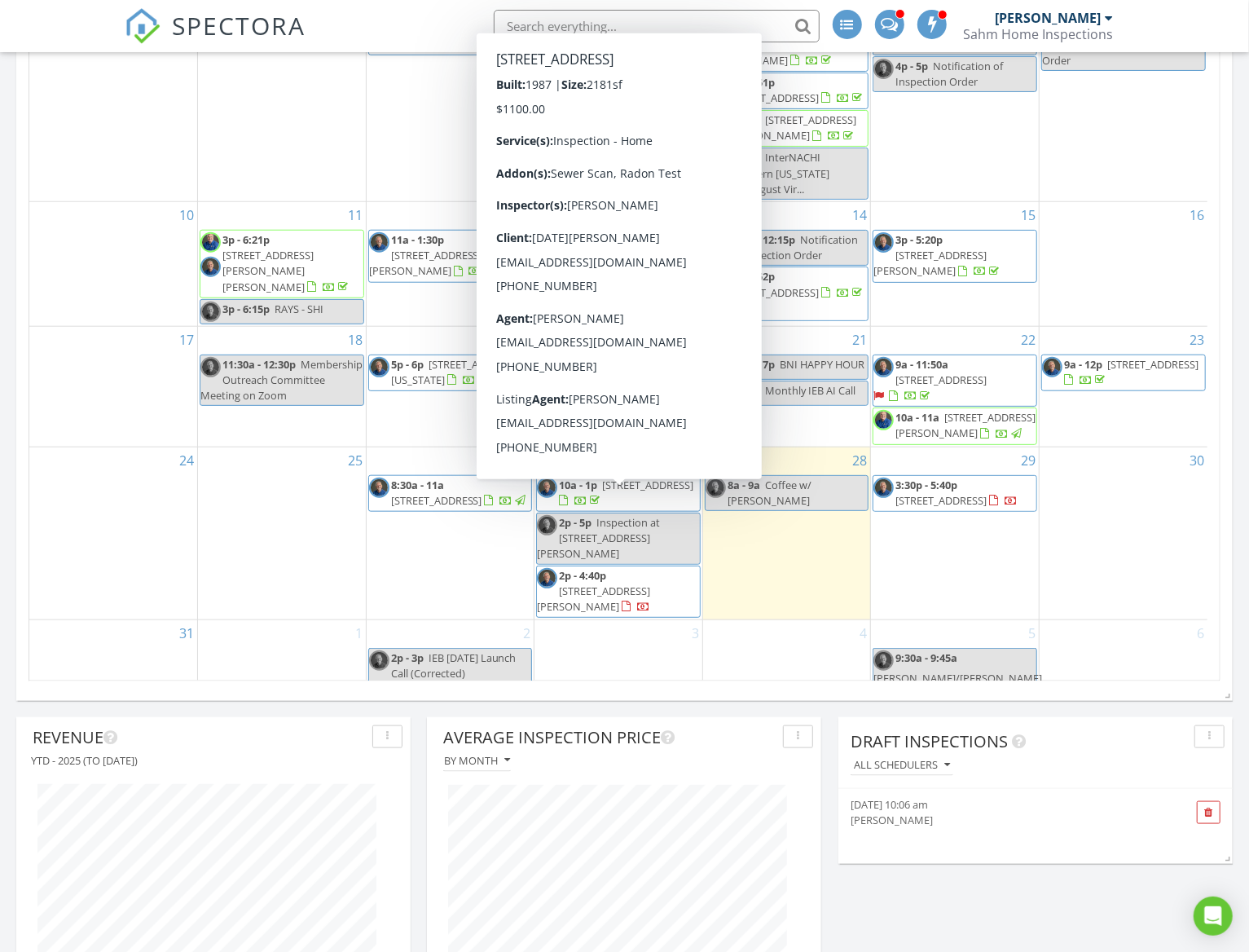
drag, startPoint x: 610, startPoint y: 520, endPoint x: 617, endPoint y: 506, distance: 15.7
click at [617, 492] on span "1967 N Woodland Ln, Arlington Heights 60004" at bounding box center [647, 485] width 91 height 15
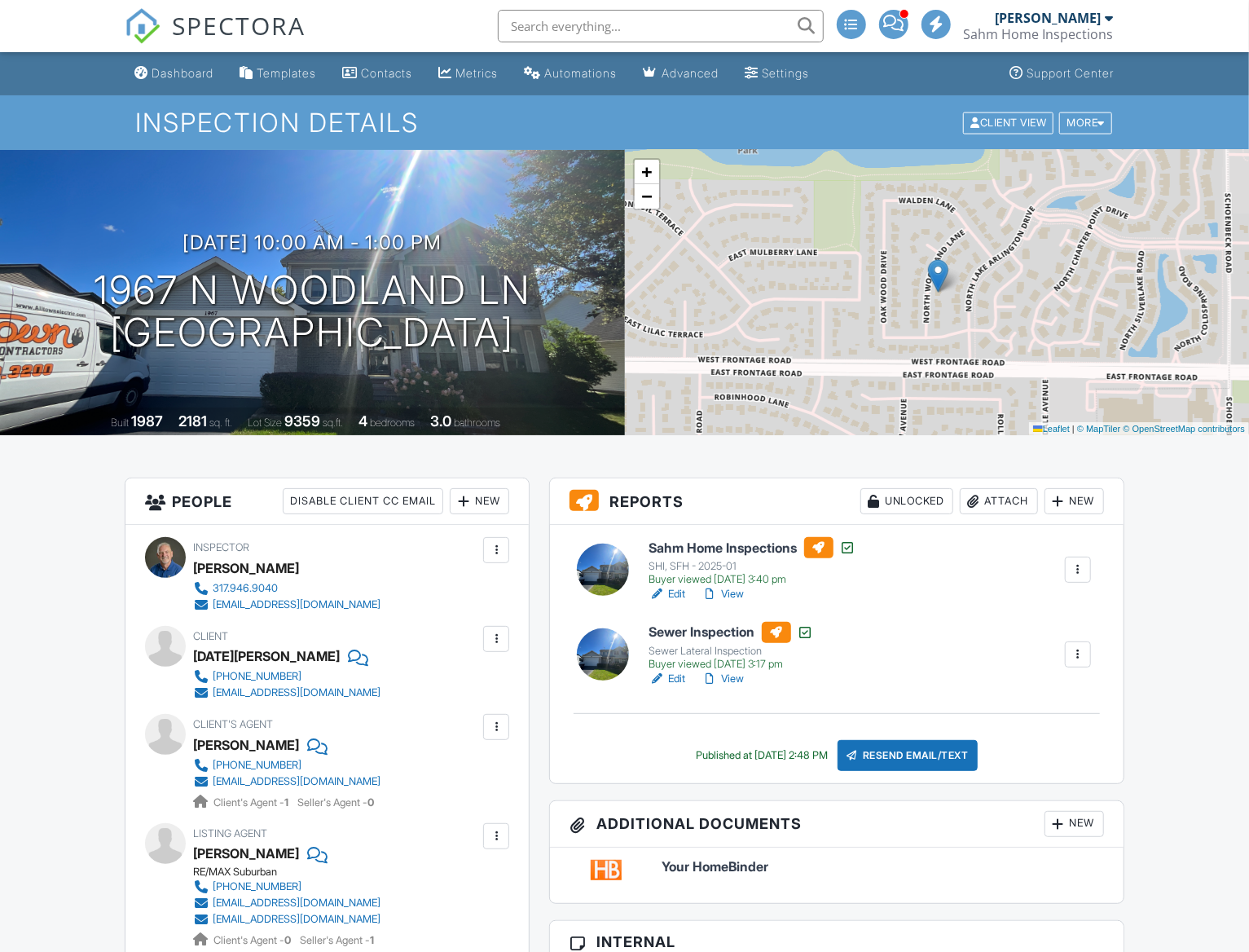
click at [487, 500] on div "New" at bounding box center [479, 501] width 60 height 26
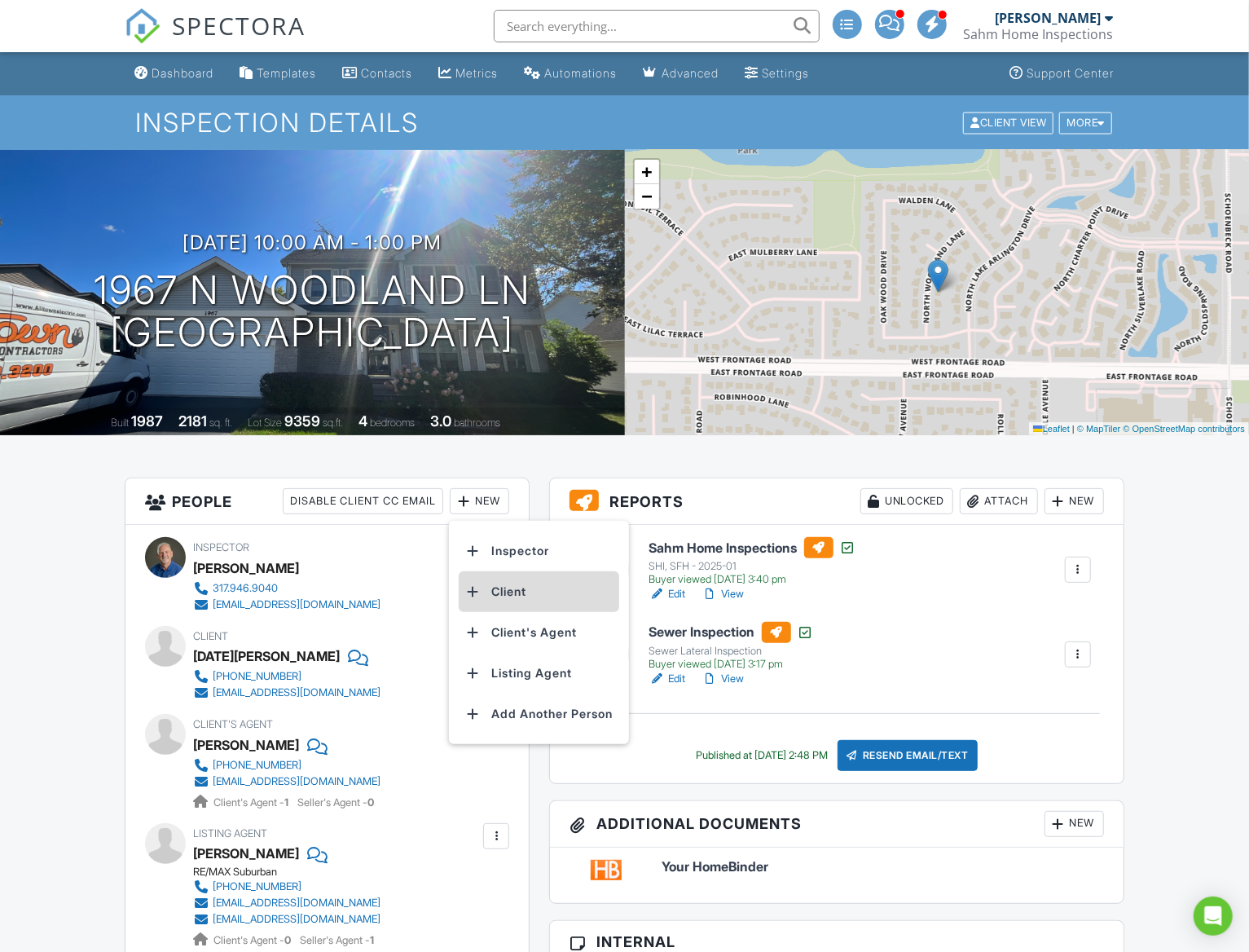
click at [499, 595] on li "Client" at bounding box center [539, 592] width 161 height 41
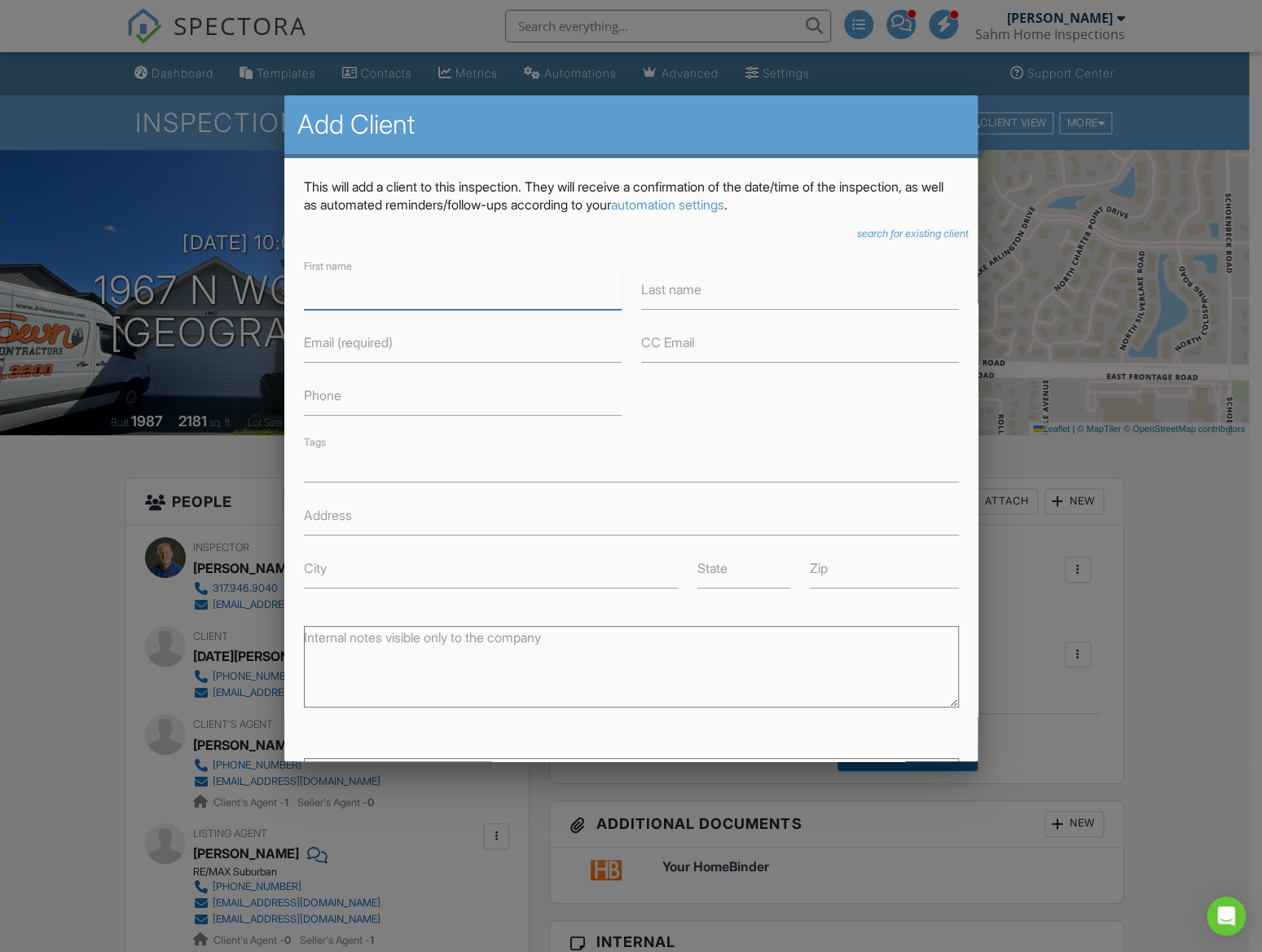
click at [421, 304] on input "First name" at bounding box center [463, 289] width 318 height 40
type input "[PERSON_NAME]"
type input "[DEMOGRAPHIC_DATA]"
paste input "[EMAIL_ADDRESS][DOMAIN_NAME]"
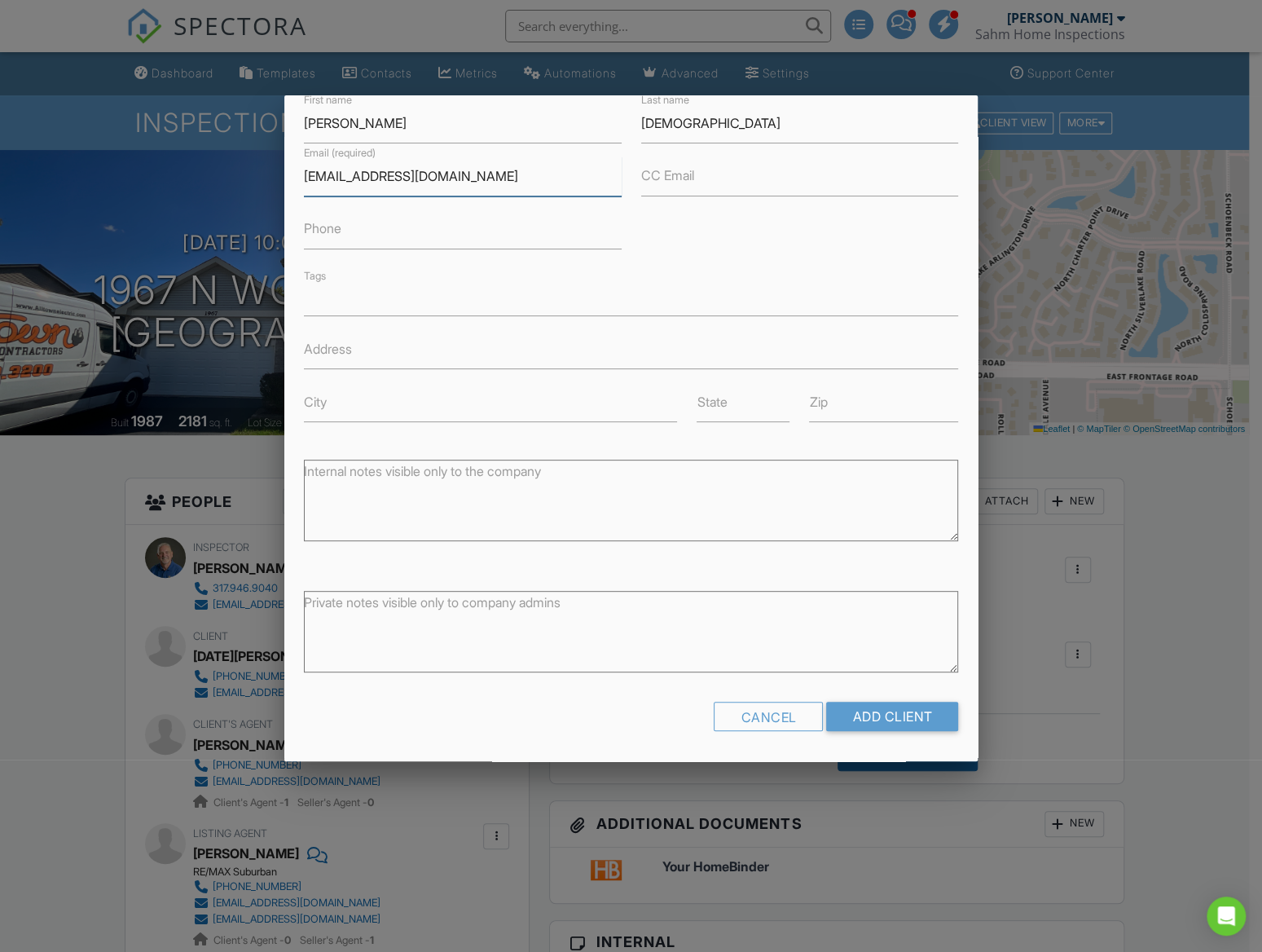
scroll to position [167, 0]
type input "[EMAIL_ADDRESS][DOMAIN_NAME]"
click at [889, 714] on input "Add Client" at bounding box center [892, 716] width 132 height 30
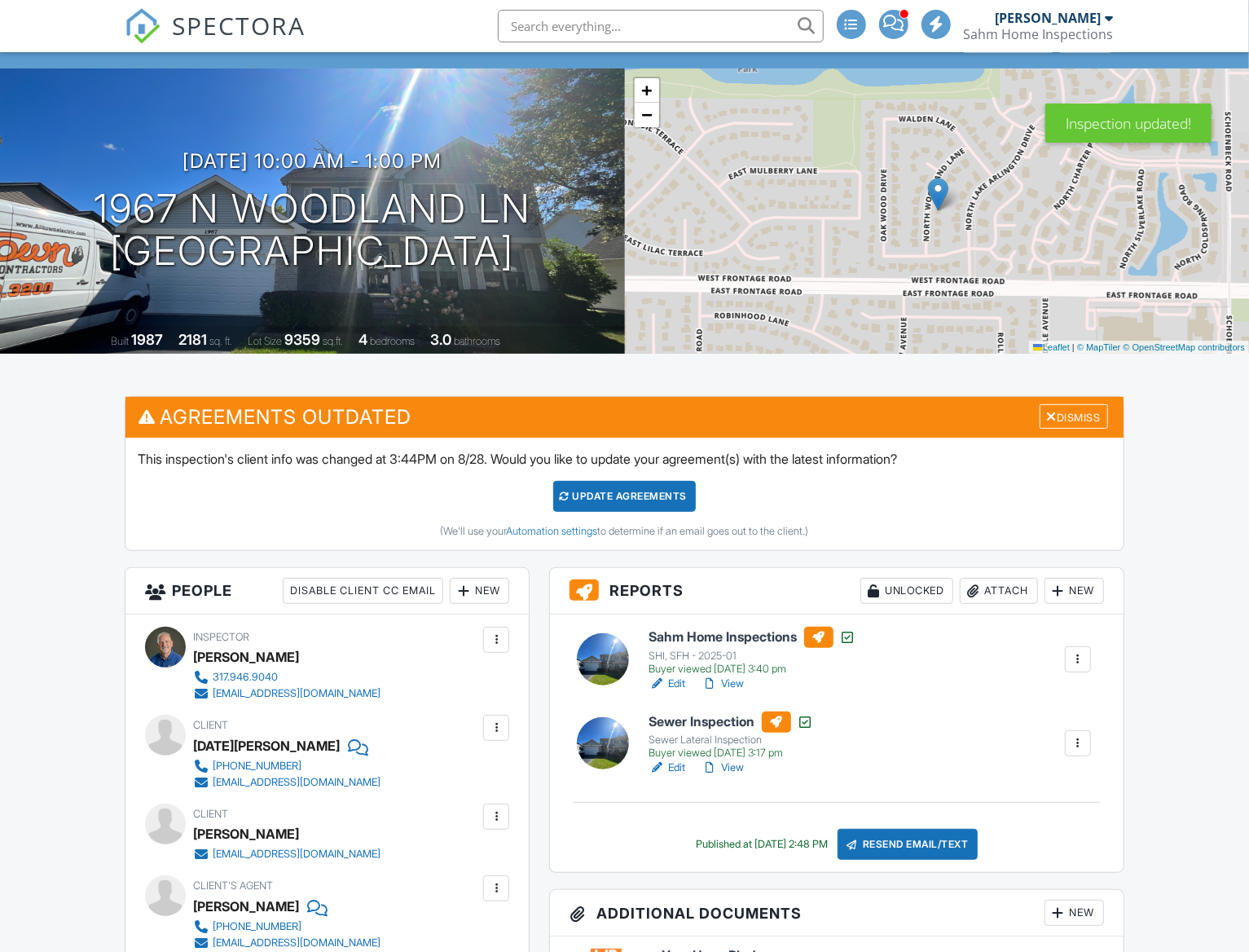
drag, startPoint x: 0, startPoint y: 0, endPoint x: 608, endPoint y: 492, distance: 782.1
click at [608, 492] on div "Update Agreements" at bounding box center [625, 496] width 143 height 31
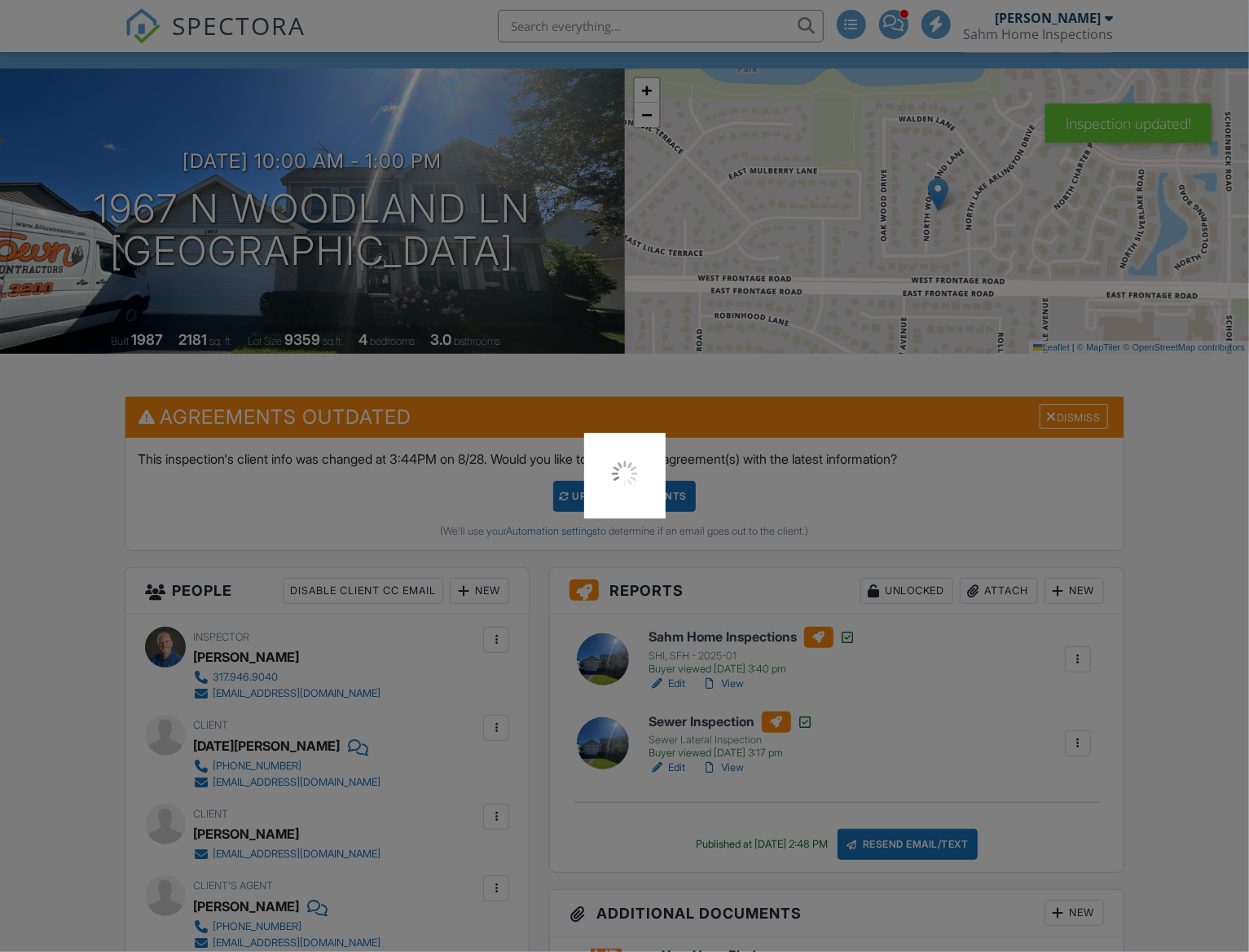
click at [1098, 419] on div at bounding box center [624, 476] width 1249 height 952
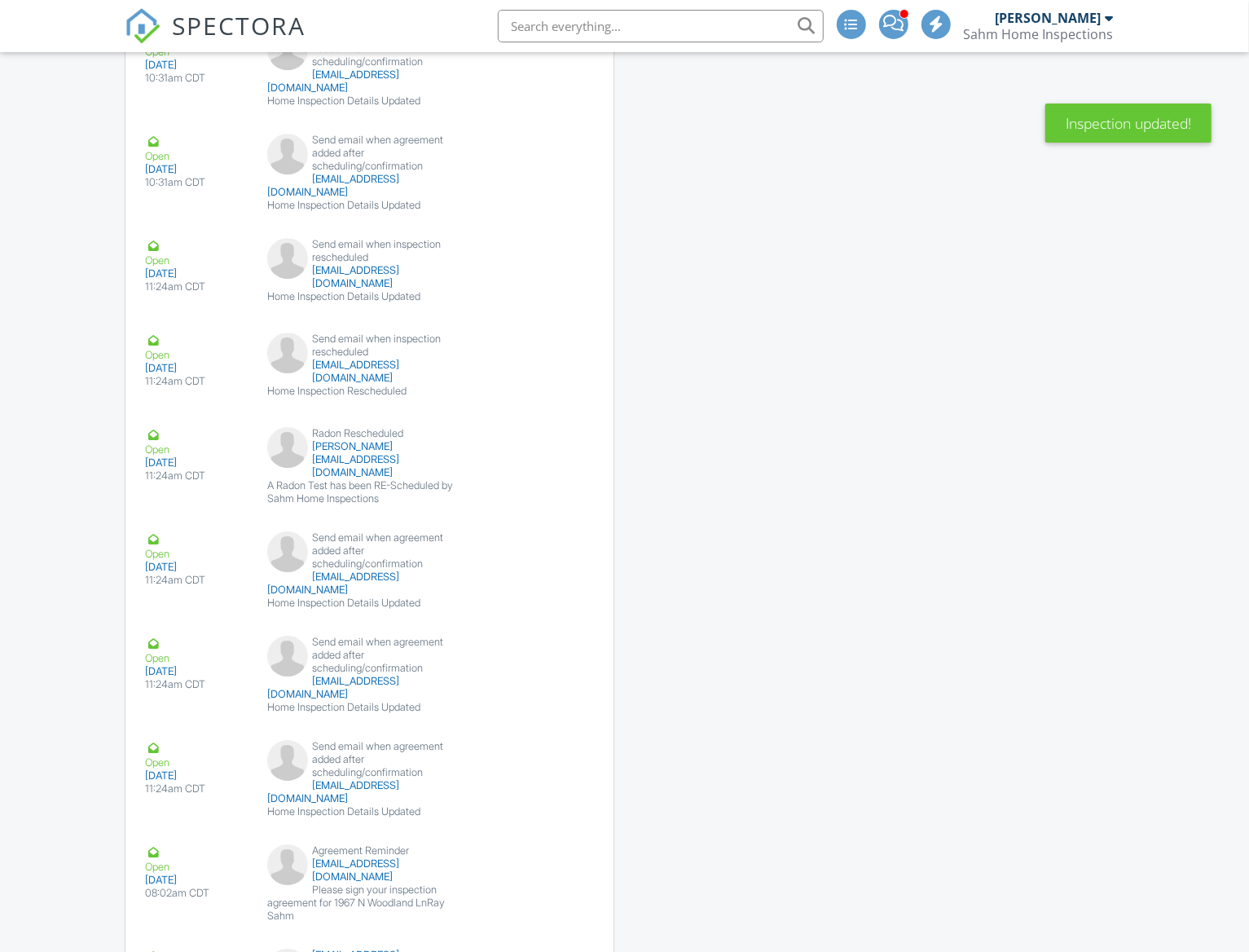
scroll to position [3648, 0]
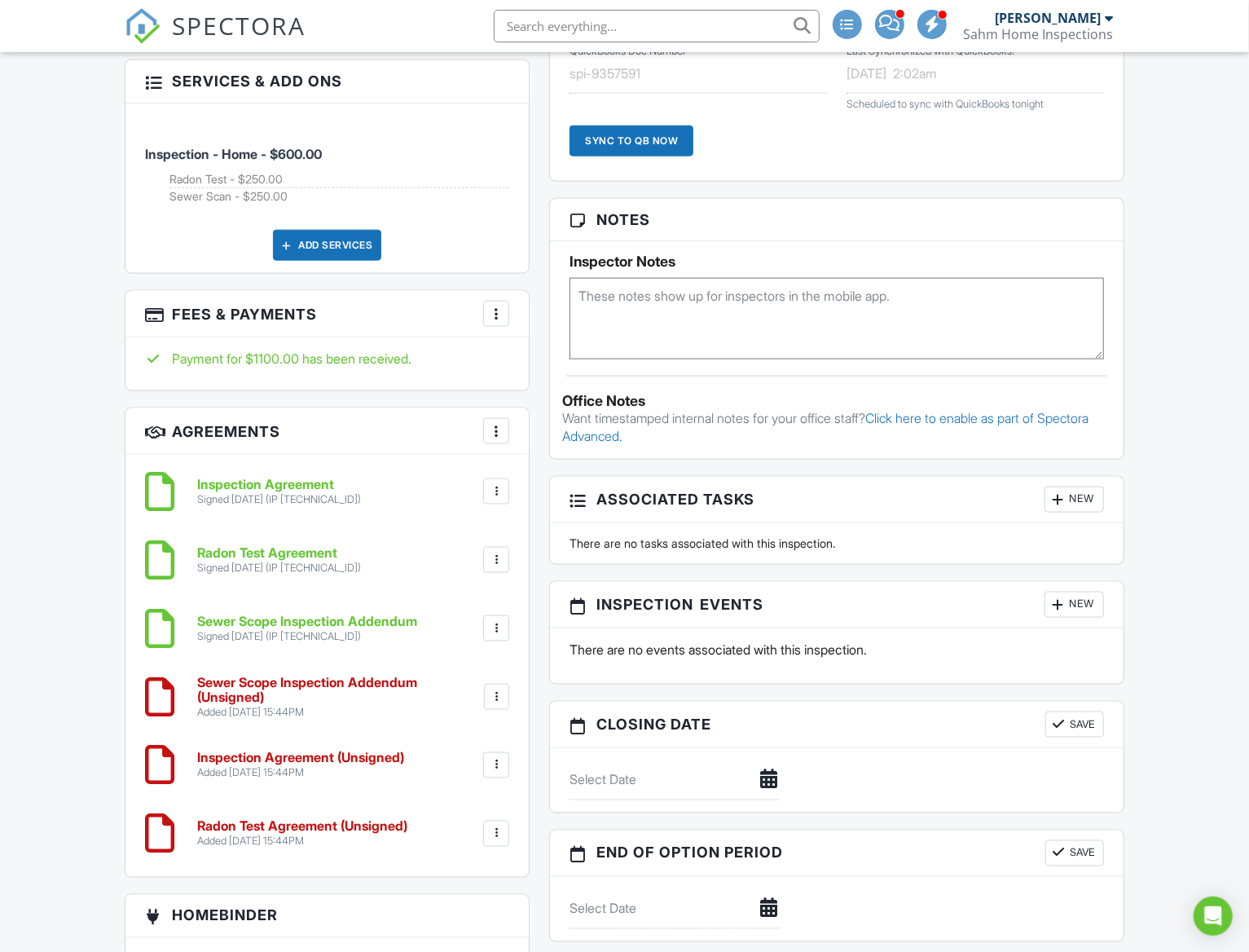
scroll to position [1122, 0]
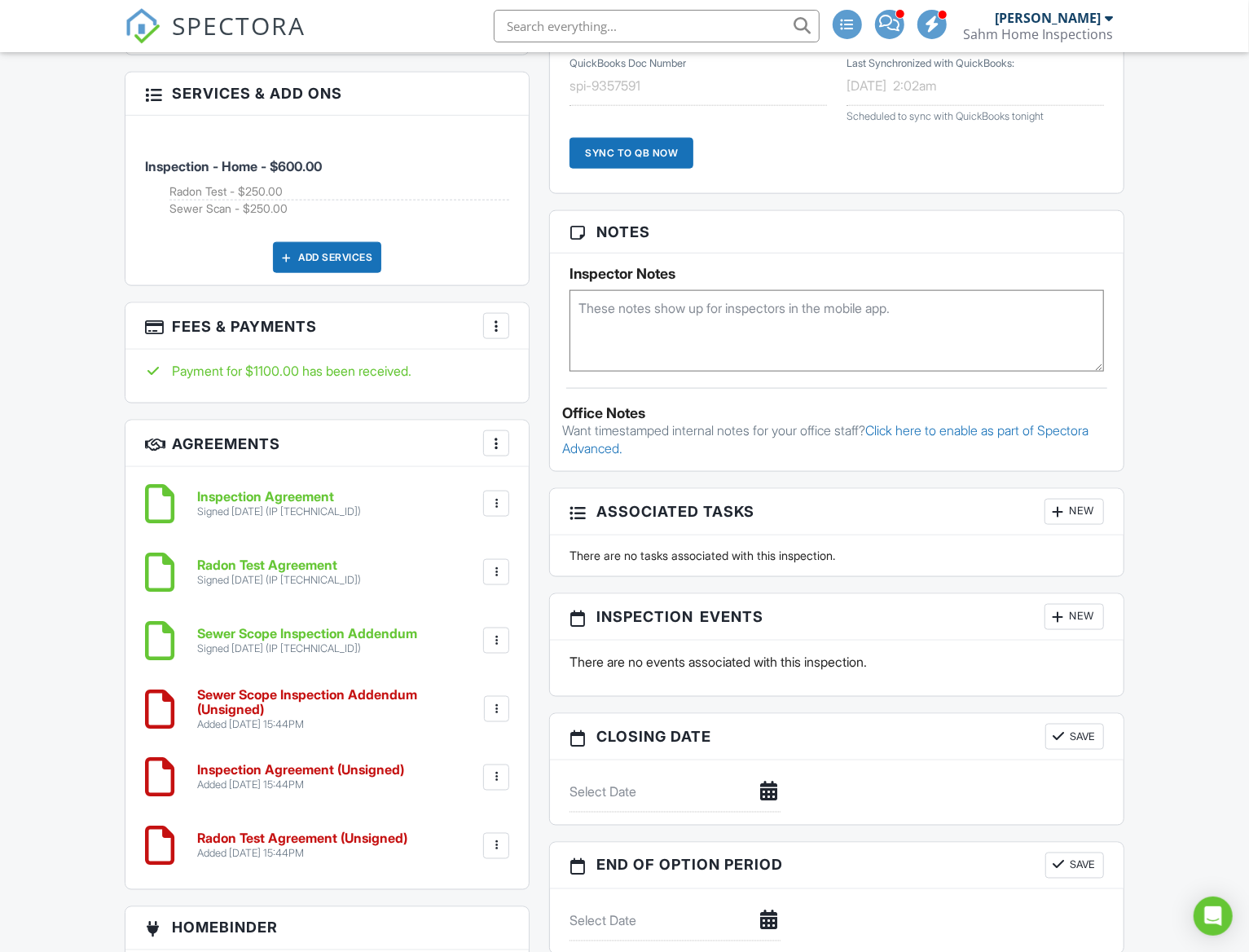
click at [495, 708] on div at bounding box center [497, 709] width 16 height 16
click at [454, 825] on li "Delete" at bounding box center [453, 836] width 93 height 41
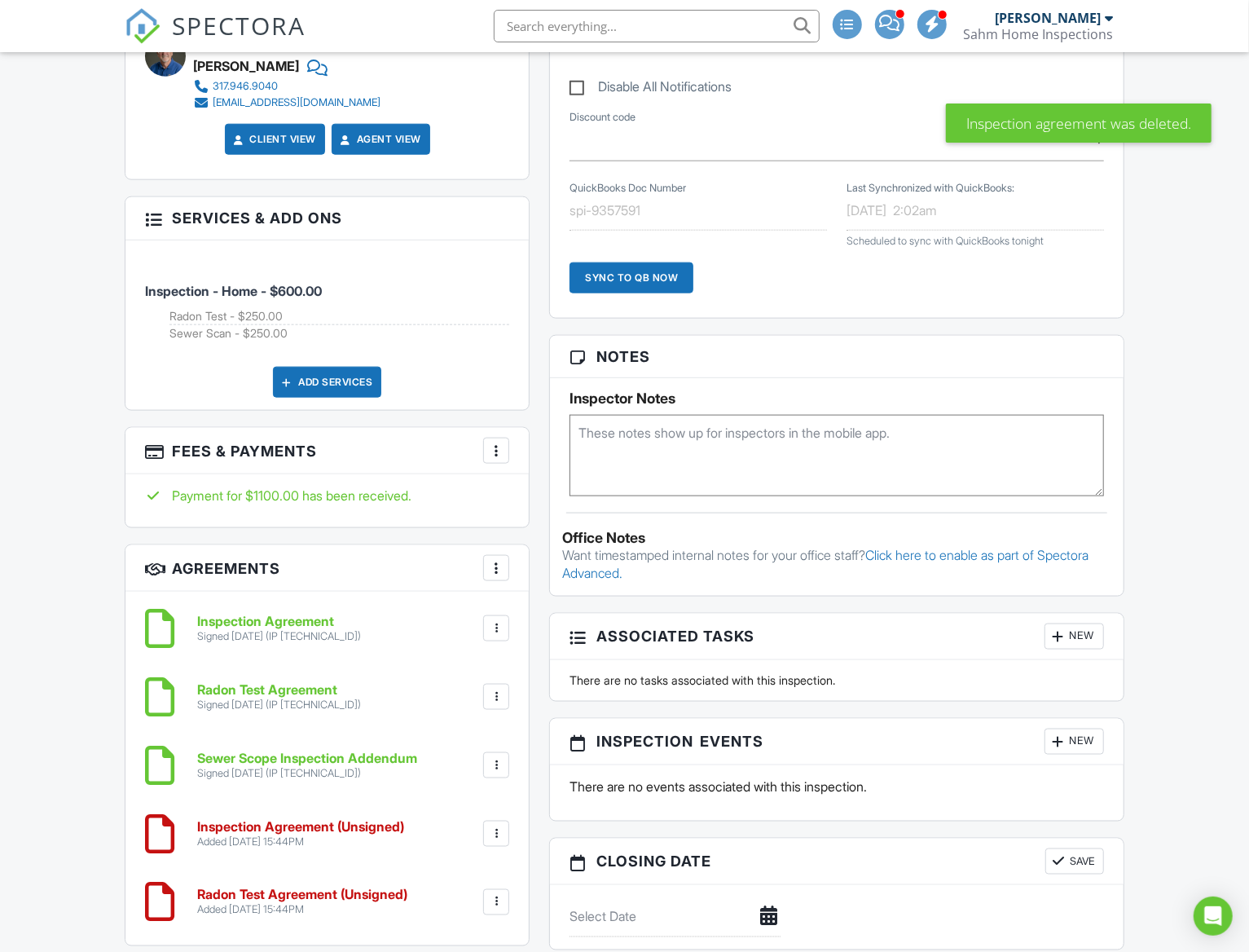
scroll to position [1141, 0]
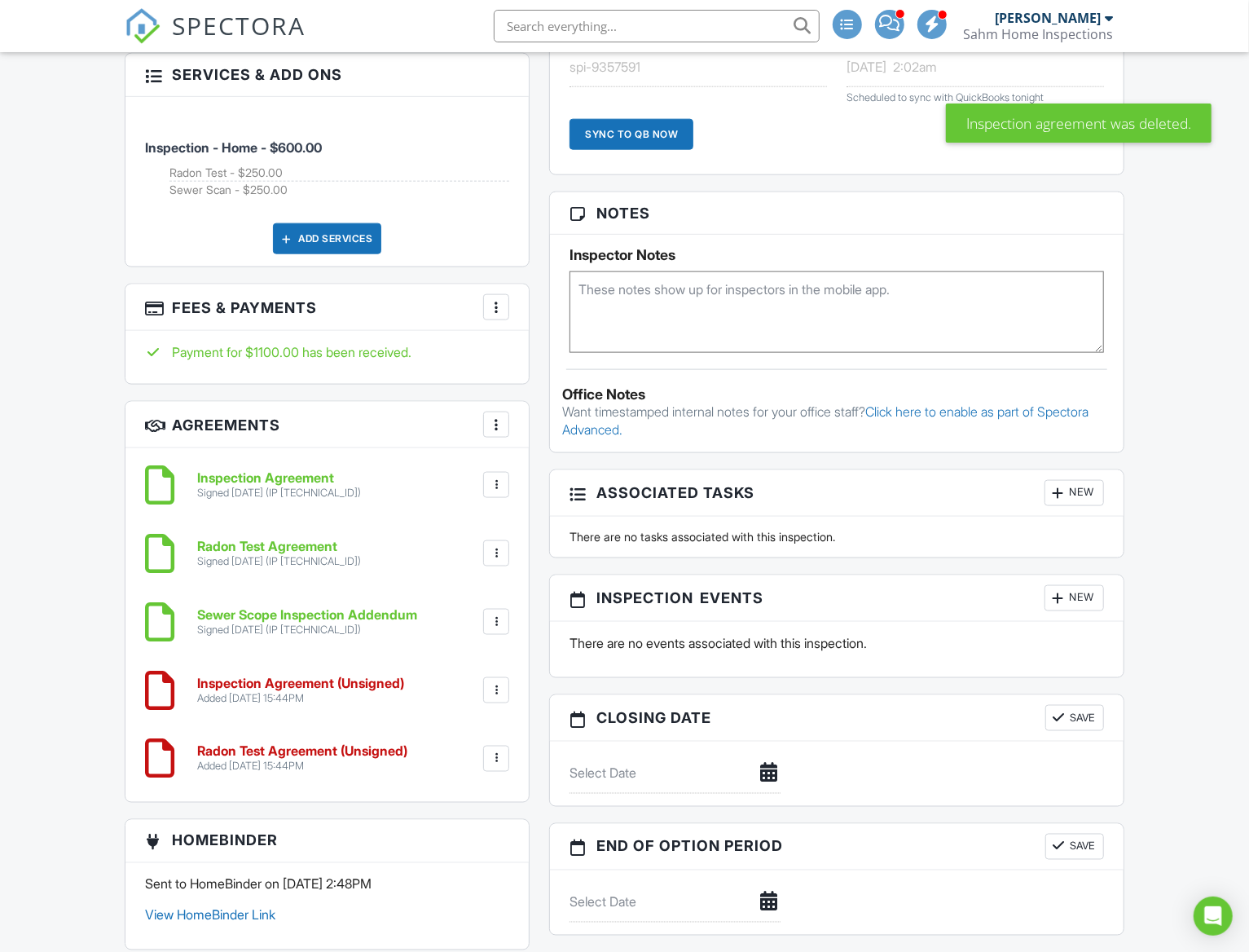
click at [499, 693] on div at bounding box center [496, 690] width 16 height 16
click at [455, 814] on li "Delete" at bounding box center [453, 817] width 93 height 41
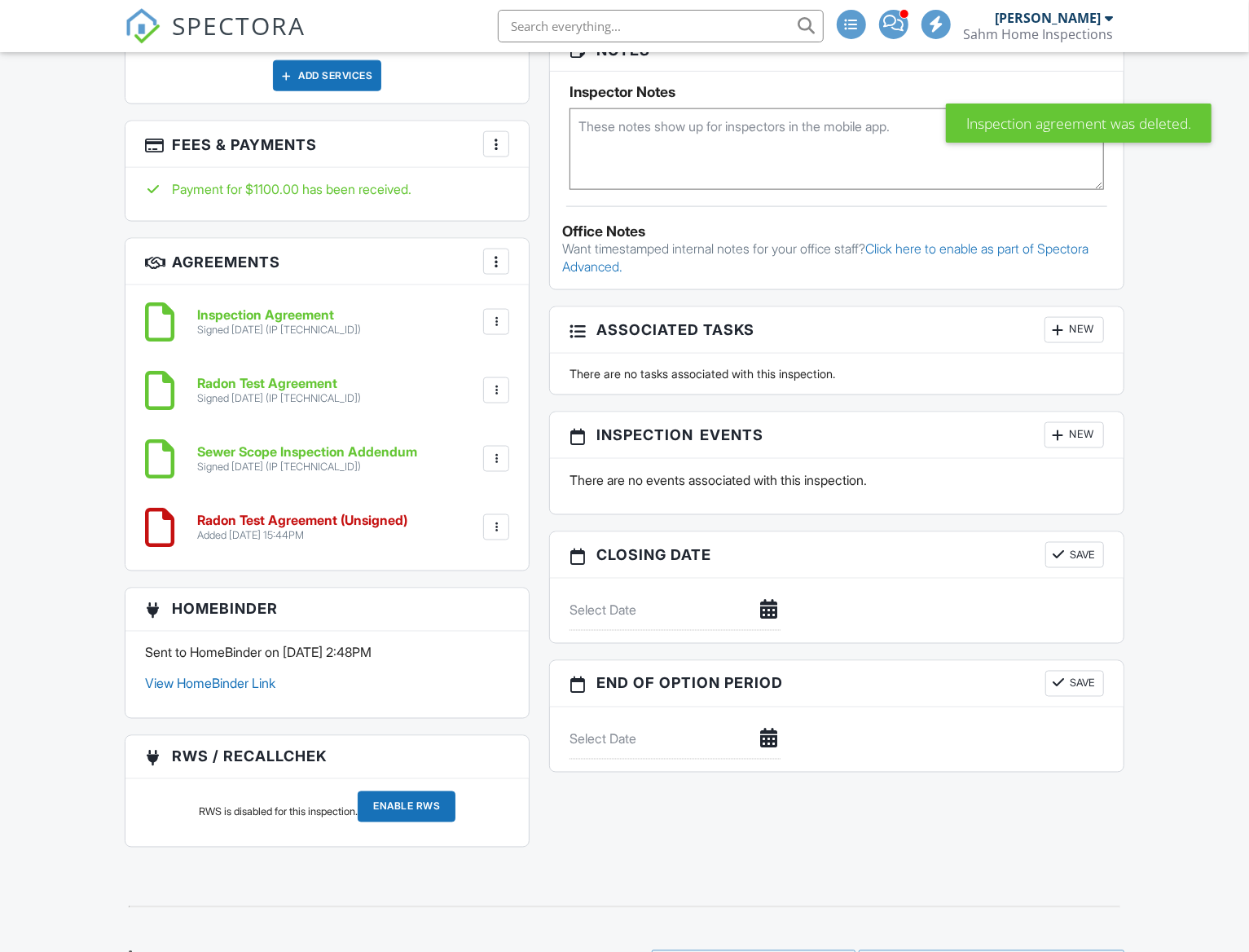
click at [496, 529] on div at bounding box center [496, 527] width 16 height 16
click at [454, 649] on li "Delete" at bounding box center [453, 654] width 93 height 41
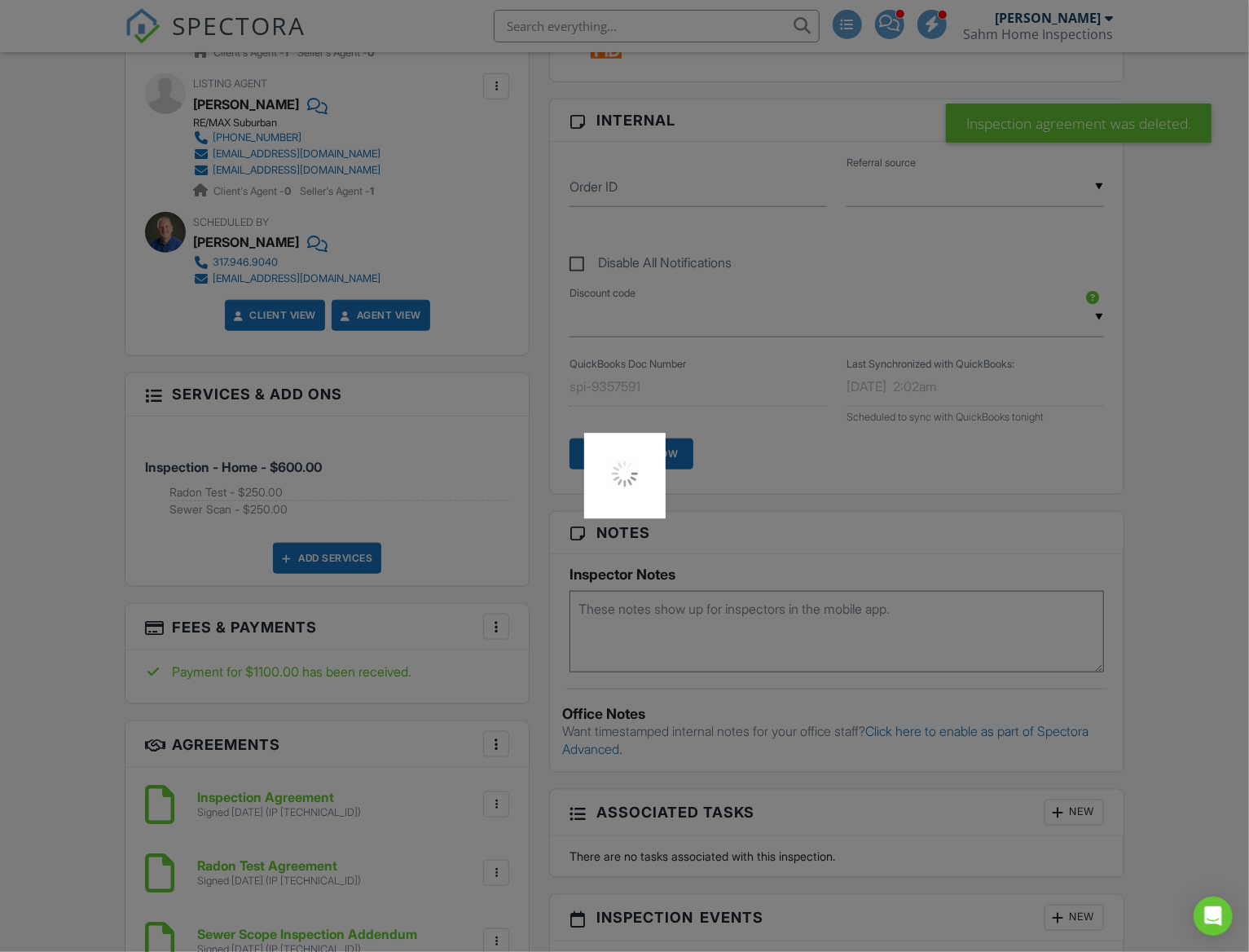
scroll to position [652, 0]
